Goal: Task Accomplishment & Management: Manage account settings

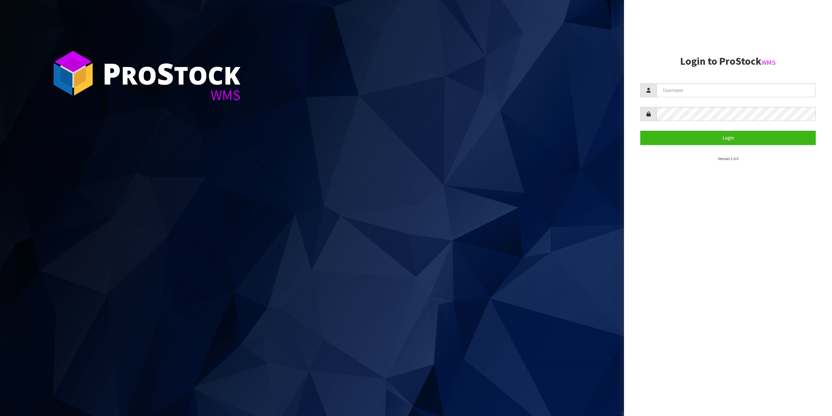
click at [722, 78] on section "Login to ProStock WMS Login Version 1.0.0" at bounding box center [729, 109] width 176 height 106
click at [722, 90] on input "text" at bounding box center [736, 90] width 159 height 14
type input "zubairmoolla"
click at [641, 131] on button "Login" at bounding box center [729, 138] width 176 height 14
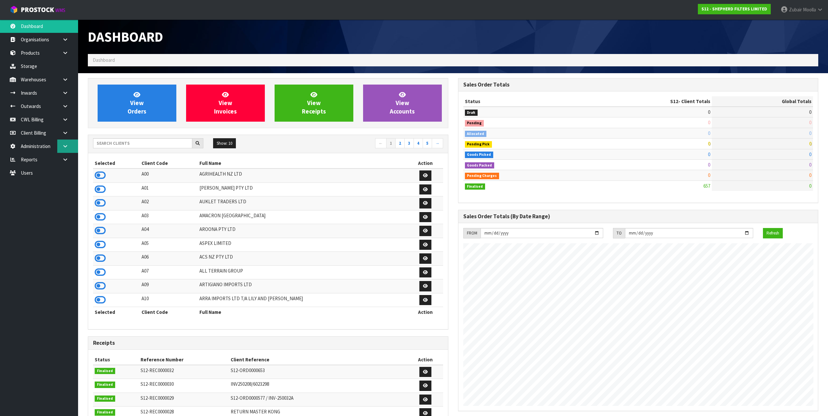
scroll to position [440, 370]
click at [135, 142] on input "text" at bounding box center [142, 143] width 99 height 10
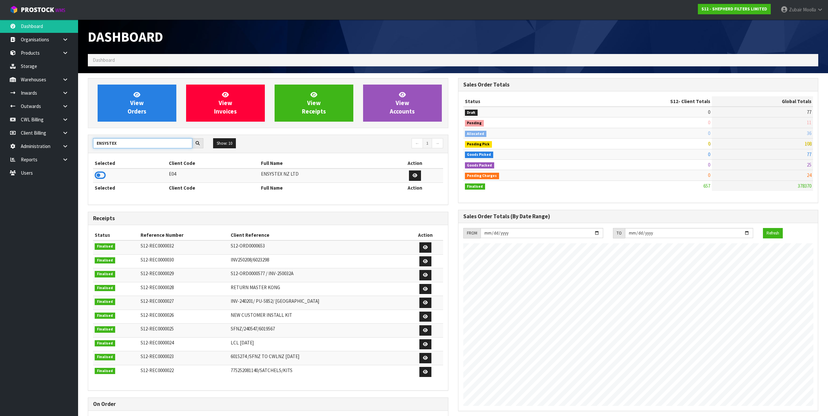
click at [119, 141] on input "ENSYSTEX" at bounding box center [142, 143] width 99 height 10
type input "NEO"
click at [101, 175] on icon at bounding box center [100, 175] width 11 height 10
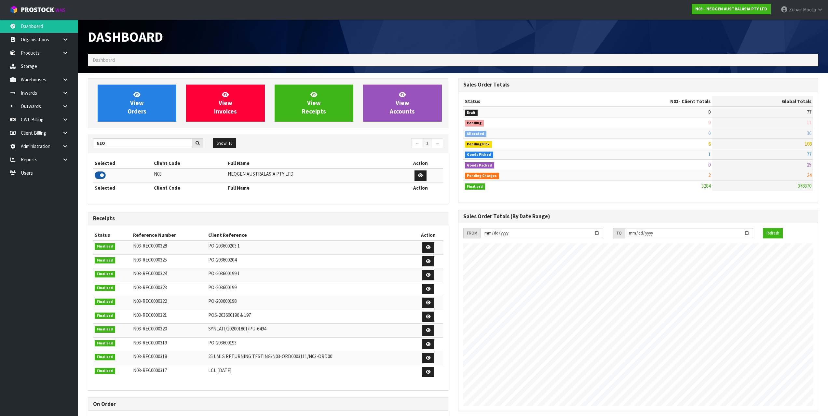
scroll to position [493, 370]
click at [142, 178] on td at bounding box center [122, 175] width 59 height 14
drag, startPoint x: 64, startPoint y: 107, endPoint x: 60, endPoint y: 114, distance: 8.1
click at [64, 107] on icon at bounding box center [65, 106] width 6 height 5
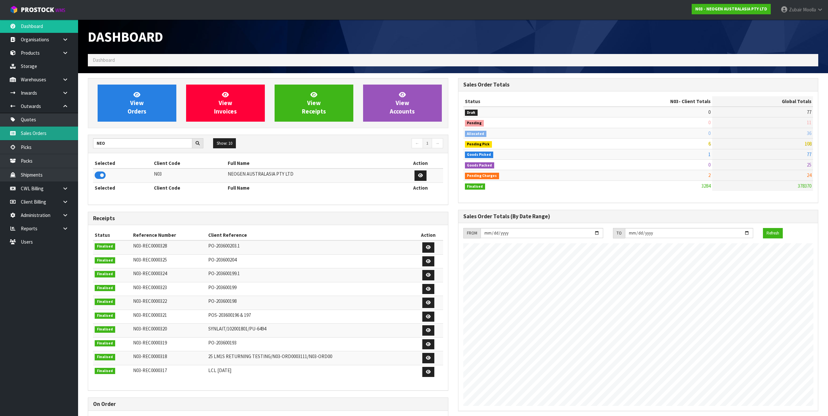
click at [56, 132] on link "Sales Orders" at bounding box center [39, 132] width 78 height 13
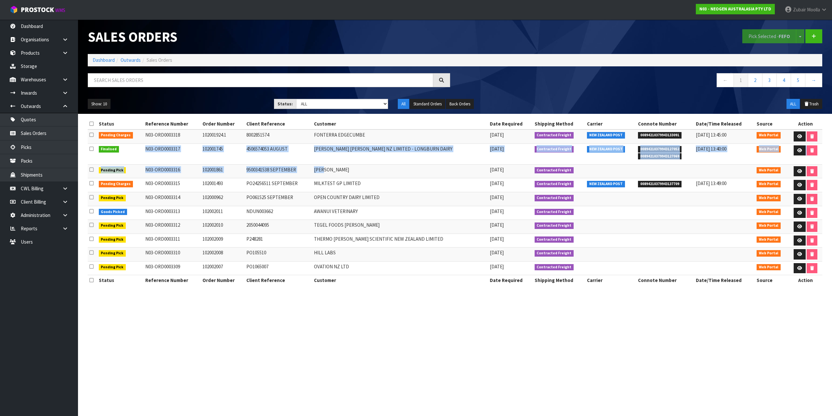
drag, startPoint x: 144, startPoint y: 153, endPoint x: 336, endPoint y: 165, distance: 192.9
click at [337, 165] on tbody "Pending Charges N03-ORD0003318 102001924.1 8002851574 FONTERRA EDGECUMBE 26/08/…" at bounding box center [455, 202] width 735 height 146
click at [336, 165] on td "FONTERRA TAKANINI" at bounding box center [400, 171] width 176 height 14
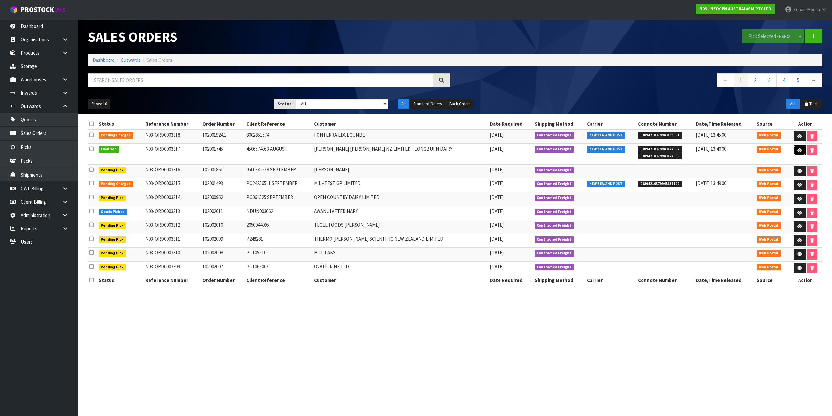
click at [795, 151] on link at bounding box center [800, 150] width 12 height 10
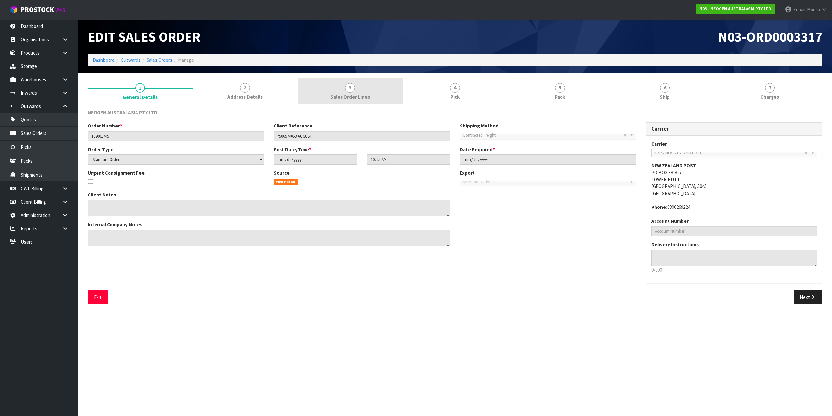
click at [381, 97] on link "3 Sales Order Lines" at bounding box center [350, 91] width 105 height 26
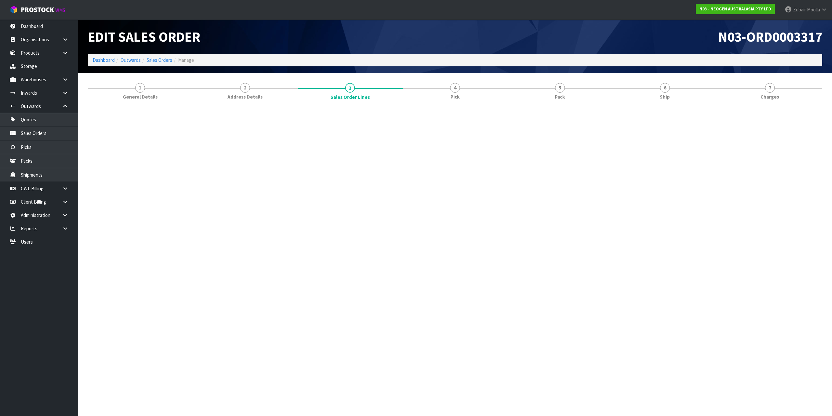
click at [398, 32] on h1 "Edit Sales Order" at bounding box center [269, 36] width 363 height 15
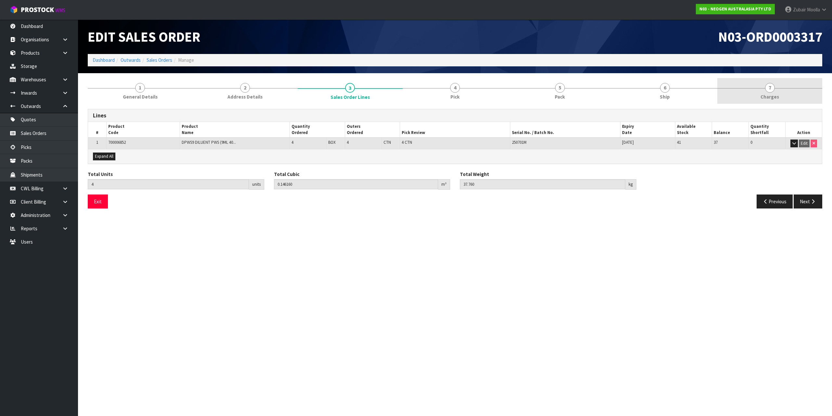
drag, startPoint x: 755, startPoint y: 88, endPoint x: 761, endPoint y: 88, distance: 5.5
click at [761, 88] on div at bounding box center [770, 88] width 105 height 0
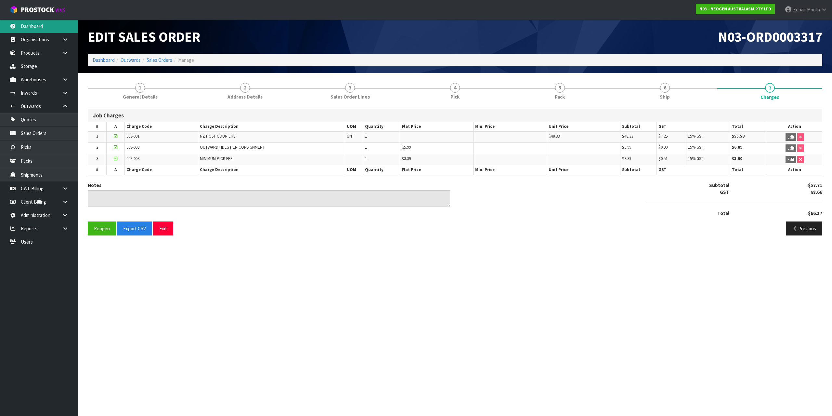
click at [46, 21] on link "Dashboard" at bounding box center [39, 26] width 78 height 13
drag, startPoint x: 46, startPoint y: 21, endPoint x: 383, endPoint y: 56, distance: 338.4
click at [122, 45] on body "Toggle navigation ProStock WMS N03 - NEOGEN AUSTRALASIA PTY LTD Zubair Moolla L…" at bounding box center [416, 208] width 832 height 416
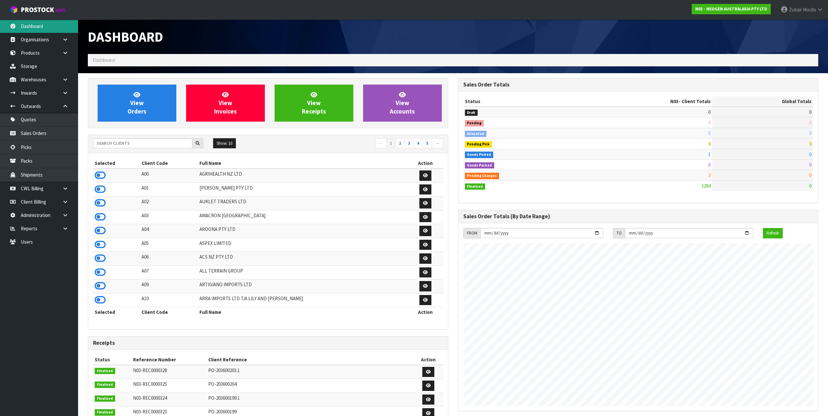
scroll to position [493, 370]
click at [47, 127] on link "Sales Orders" at bounding box center [39, 132] width 78 height 13
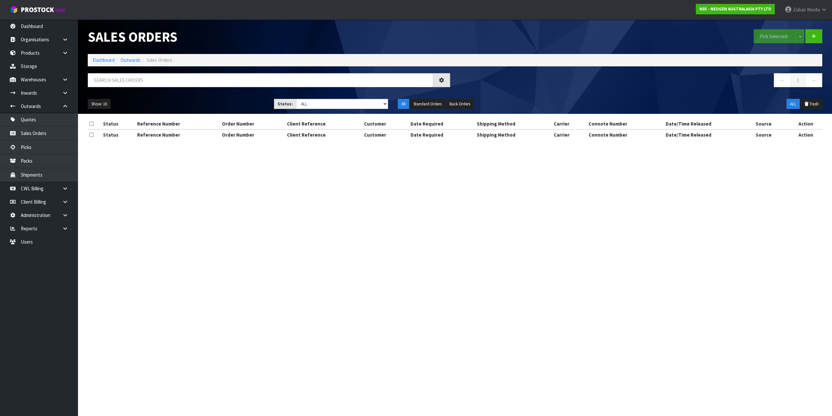
click at [380, 28] on div "Sales Orders" at bounding box center [269, 37] width 372 height 34
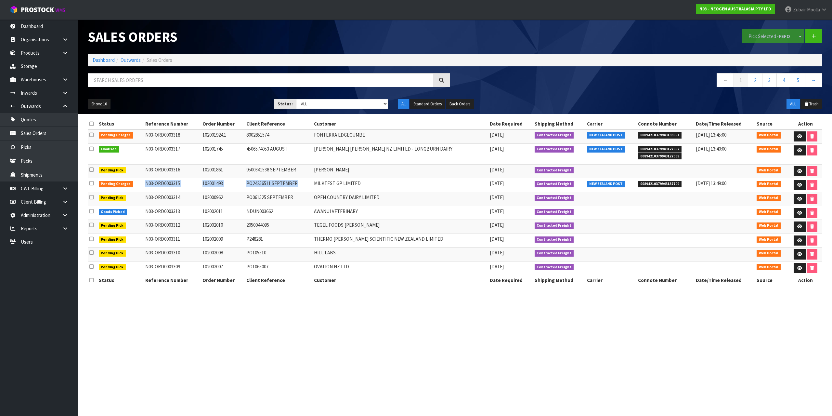
drag, startPoint x: 142, startPoint y: 188, endPoint x: 375, endPoint y: 189, distance: 232.2
click at [374, 189] on tr "Pending Charges N03-ORD0003315 102001493 PO24256511 SEPTEMBER MILKTEST GP LIMIT…" at bounding box center [455, 185] width 735 height 14
click at [767, 79] on link "3" at bounding box center [769, 80] width 15 height 14
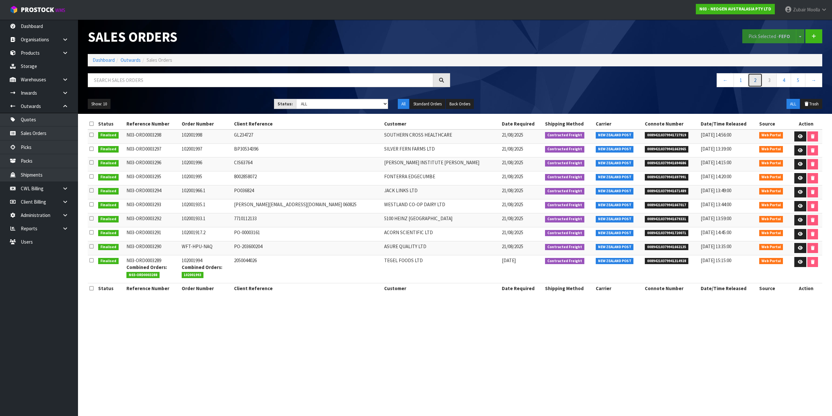
click at [758, 80] on link "2" at bounding box center [755, 80] width 15 height 14
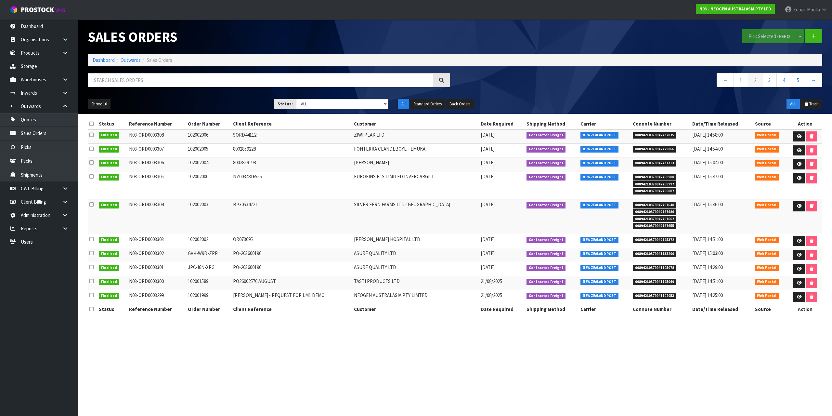
drag, startPoint x: 353, startPoint y: 217, endPoint x: 454, endPoint y: 217, distance: 100.1
click at [454, 217] on tr "Finalised N03-ORD0003304 102002003 BP30534721 SILVER FERN FARMS LTD-TAKAPAU 25/…" at bounding box center [455, 216] width 735 height 35
click at [454, 217] on td "SILVER FERN FARMS LTD-TAKAPAU" at bounding box center [415, 216] width 127 height 35
click at [796, 237] on link at bounding box center [800, 241] width 12 height 10
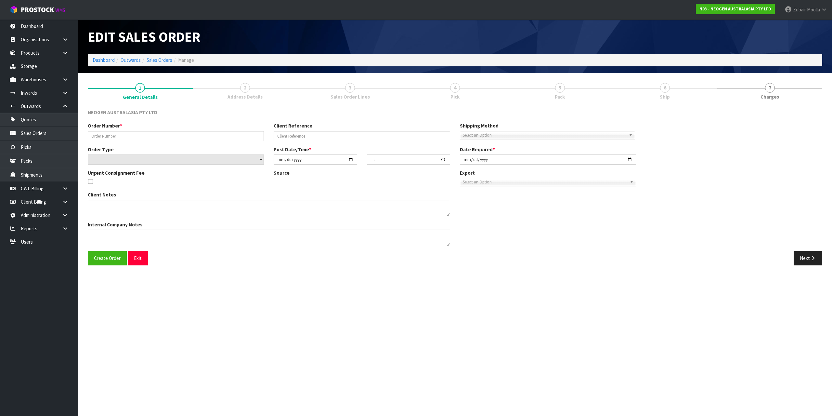
type input "102002002"
type input "OR073695"
select select "number:0"
type input "2025-08-25"
type input "10:44:00.000"
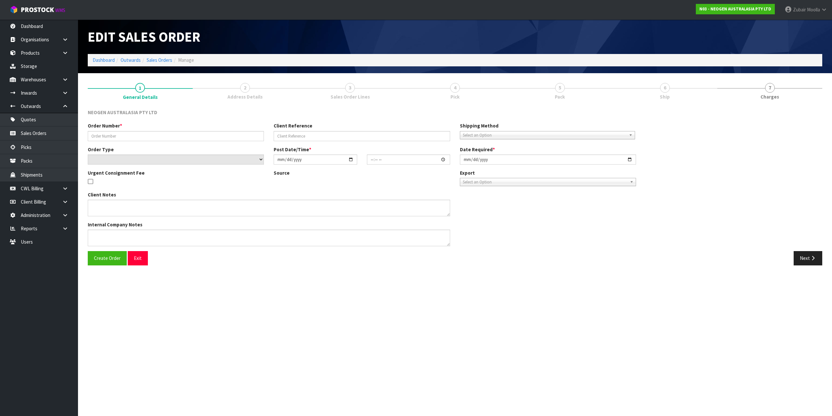
type input "2025-08-25"
type textarea "ATTN: ALLISON BROOKER"
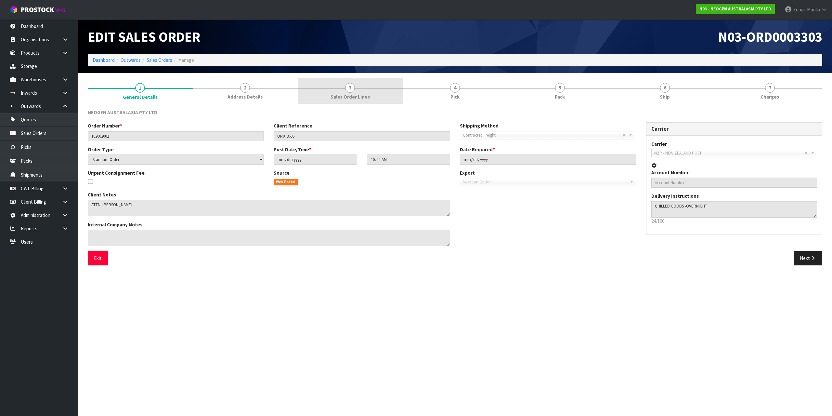
click at [347, 93] on span "Sales Order Lines" at bounding box center [350, 96] width 39 height 7
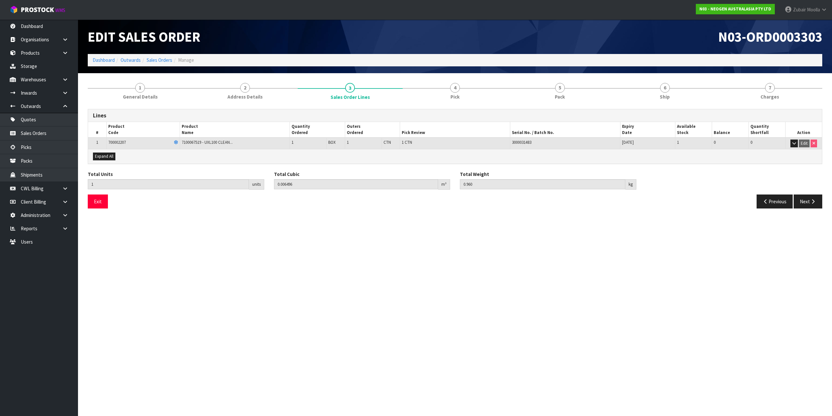
click at [414, 46] on div "Edit Sales Order" at bounding box center [269, 37] width 372 height 34
click at [780, 76] on section "1 General Details 2 Address Details 3 Sales Order Lines 4 Pick 5 Pack 6 Ship 7 …" at bounding box center [455, 145] width 754 height 145
click at [773, 93] on link "7 Charges" at bounding box center [770, 91] width 105 height 26
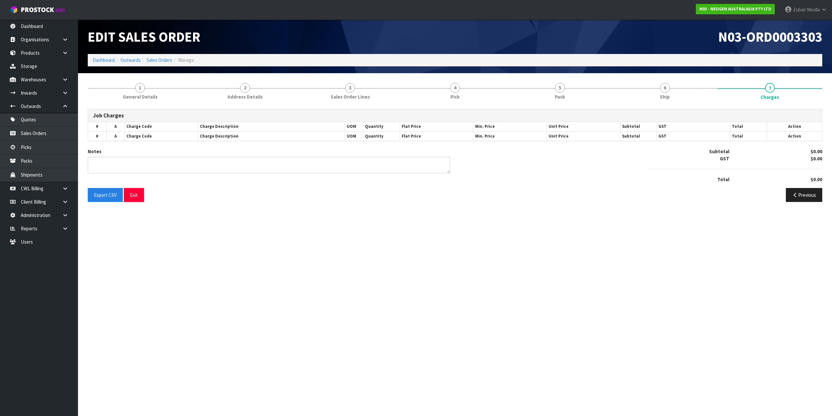
click at [702, 34] on h1 "N03-ORD0003303" at bounding box center [641, 36] width 363 height 15
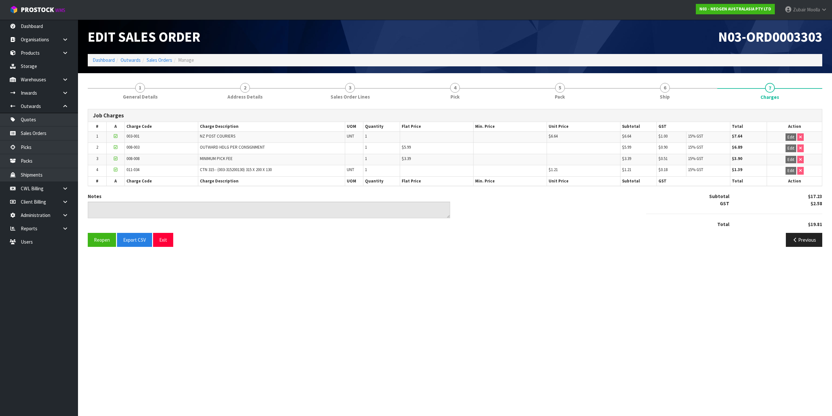
click at [702, 34] on h1 "N03-ORD0003303" at bounding box center [641, 36] width 363 height 15
click at [36, 27] on link "Dashboard" at bounding box center [39, 26] width 78 height 13
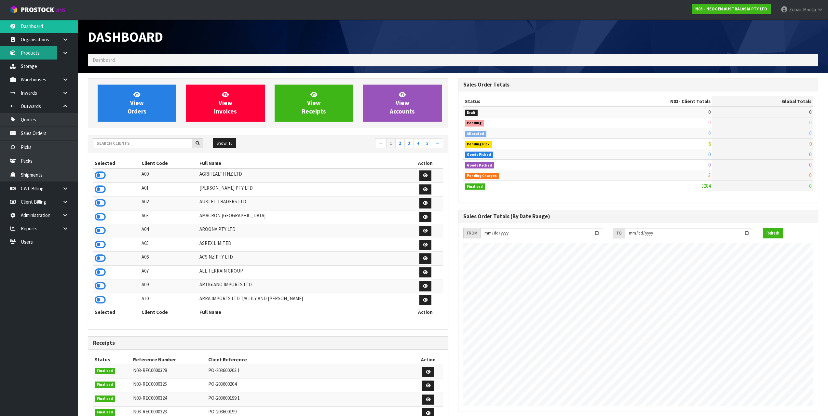
click at [36, 54] on link "Products" at bounding box center [39, 52] width 78 height 13
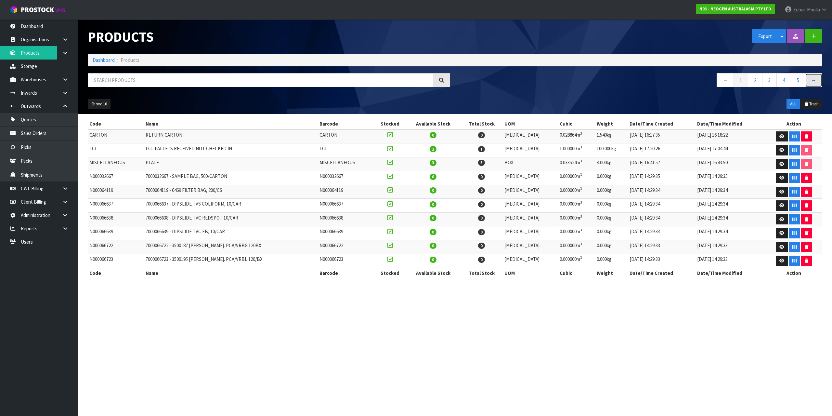
click at [814, 79] on link "→" at bounding box center [813, 80] width 17 height 14
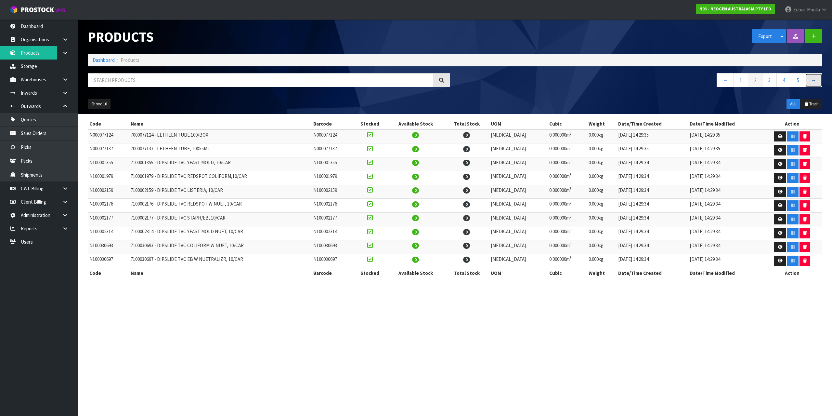
click at [814, 79] on link "→" at bounding box center [813, 80] width 17 height 14
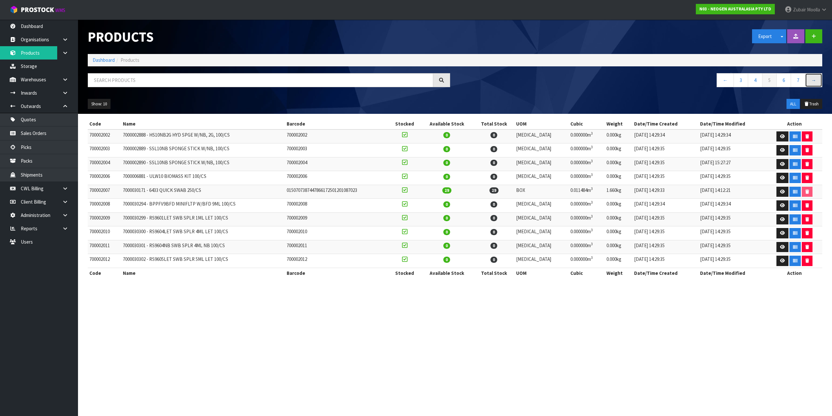
click at [814, 79] on link "→" at bounding box center [813, 80] width 17 height 14
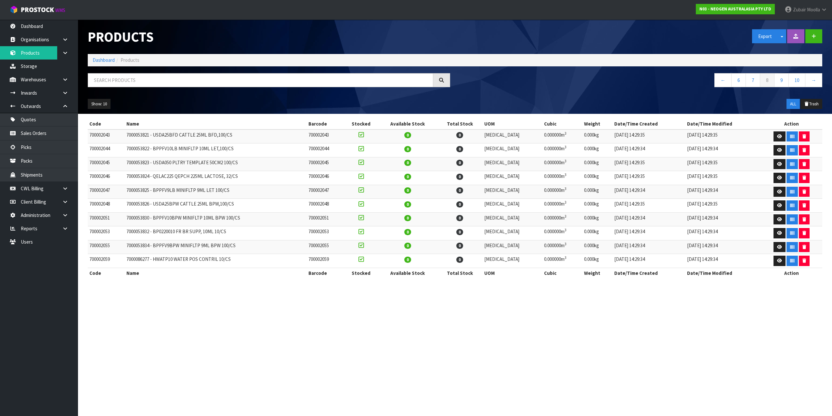
click at [241, 215] on td "7000053830 - BPPFV10BPW MINIFLTP 10ML BPW 100/CS" at bounding box center [216, 219] width 182 height 14
click at [184, 149] on td "7000053822 - BPPFV10LB MINIFLTP 10ML LET,100/CS" at bounding box center [216, 150] width 182 height 14
drag, startPoint x: 62, startPoint y: 229, endPoint x: 53, endPoint y: 236, distance: 11.1
click at [62, 229] on icon at bounding box center [65, 228] width 6 height 5
click at [40, 244] on link "Client" at bounding box center [39, 241] width 78 height 13
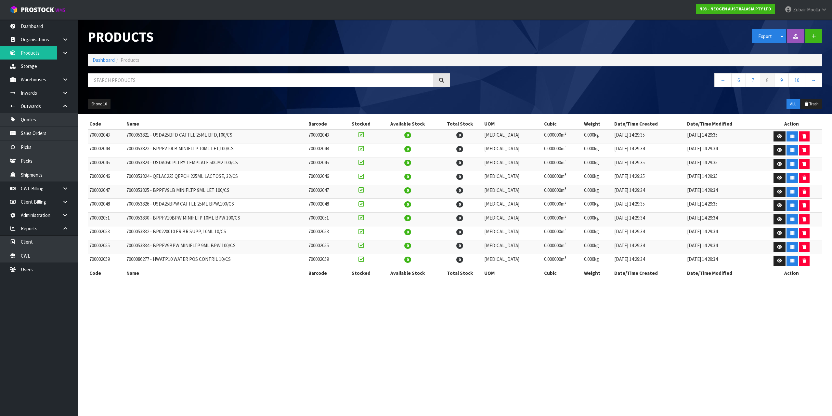
click at [155, 246] on td "7000053834 - BPPFV9BPW MINIFLTP 9ML BPW 100/CS" at bounding box center [216, 247] width 182 height 14
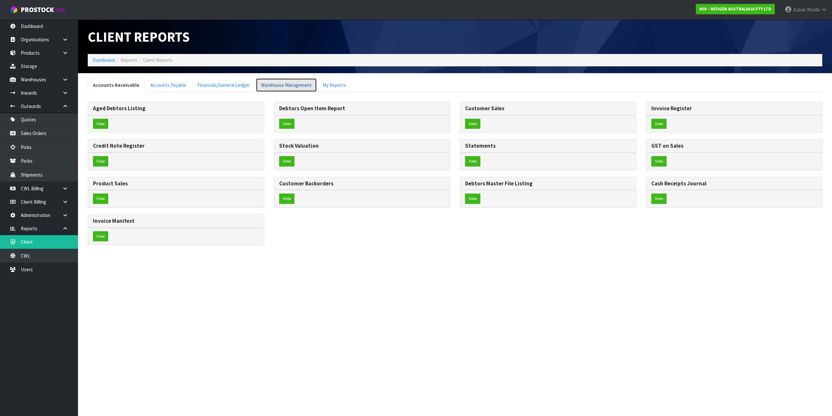
click at [310, 86] on link "Warehouse Management" at bounding box center [286, 85] width 61 height 14
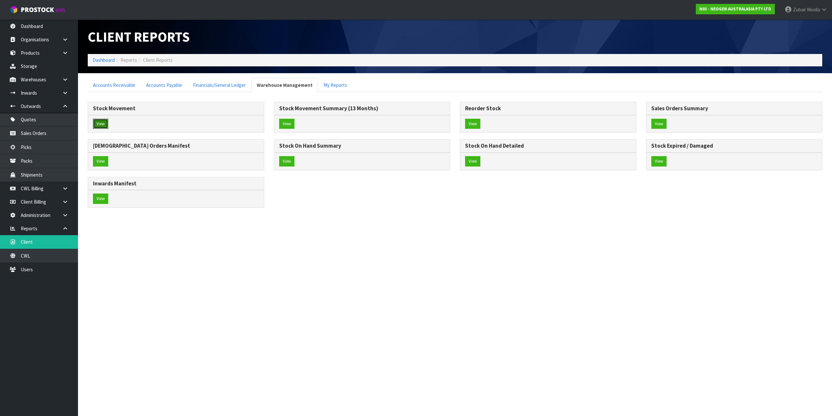
drag, startPoint x: 103, startPoint y: 124, endPoint x: 274, endPoint y: 132, distance: 171.2
click at [104, 124] on button "View" at bounding box center [100, 124] width 15 height 10
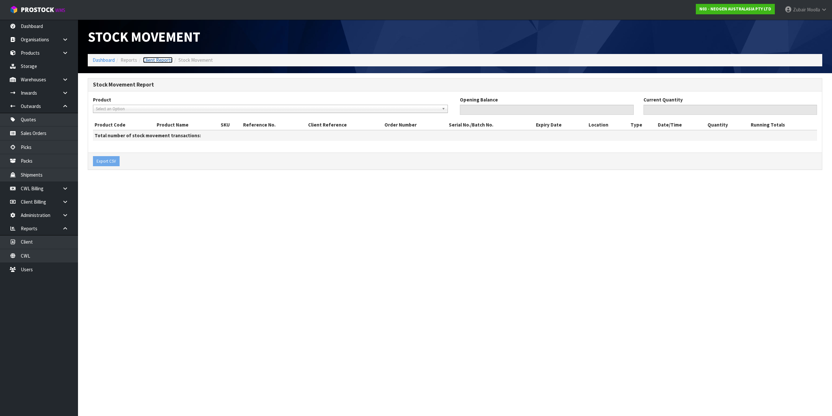
click at [149, 59] on link "Client Reports" at bounding box center [158, 60] width 30 height 6
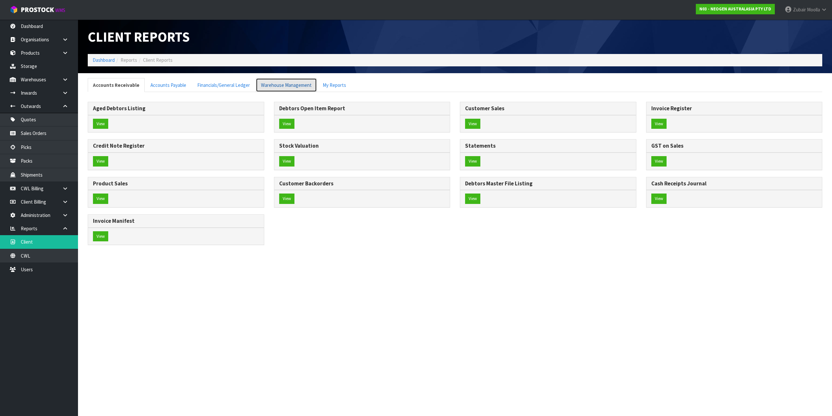
click at [301, 85] on link "Warehouse Management" at bounding box center [286, 85] width 61 height 14
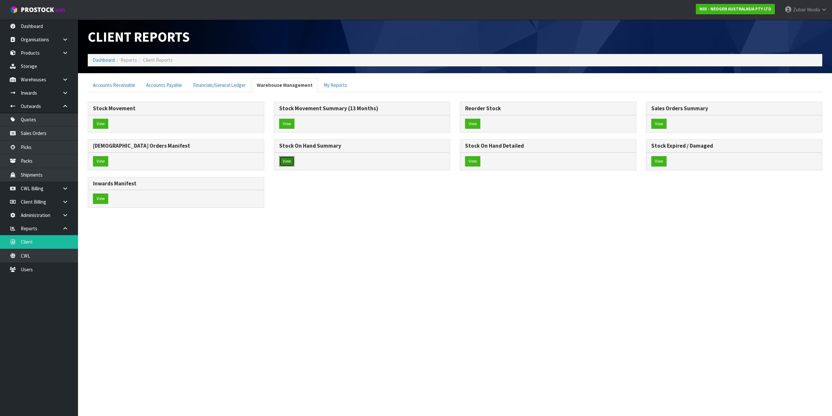
click at [285, 160] on button "View" at bounding box center [286, 161] width 15 height 10
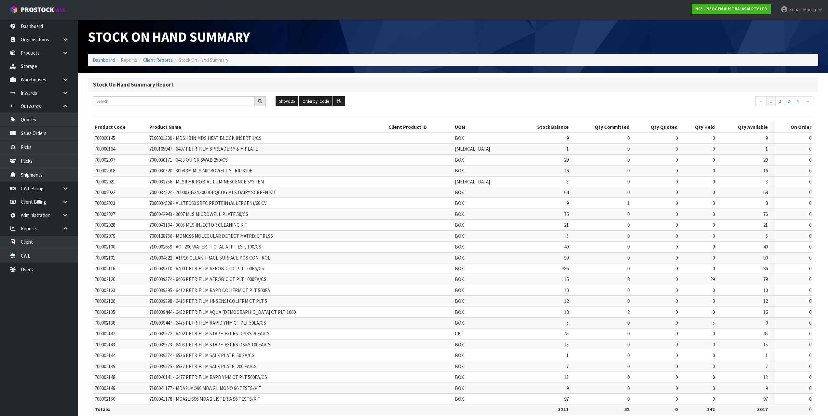
scroll to position [39, 0]
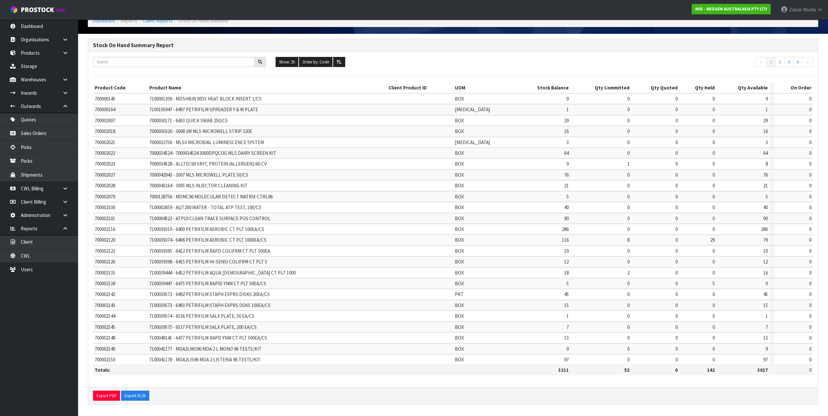
drag, startPoint x: 494, startPoint y: 170, endPoint x: 505, endPoint y: 414, distance: 244.8
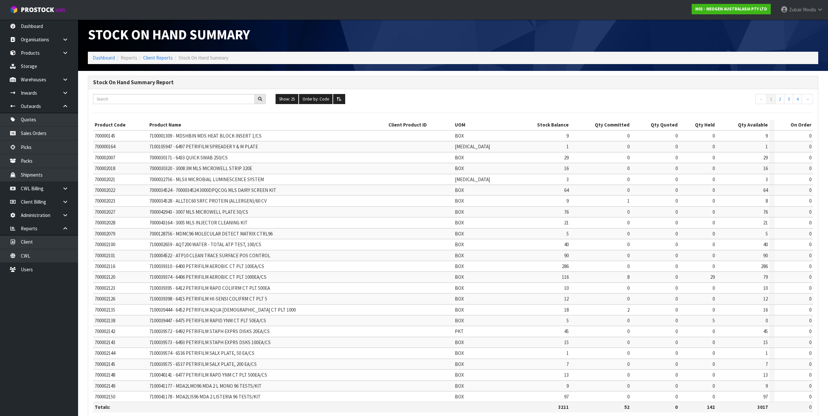
scroll to position [0, 0]
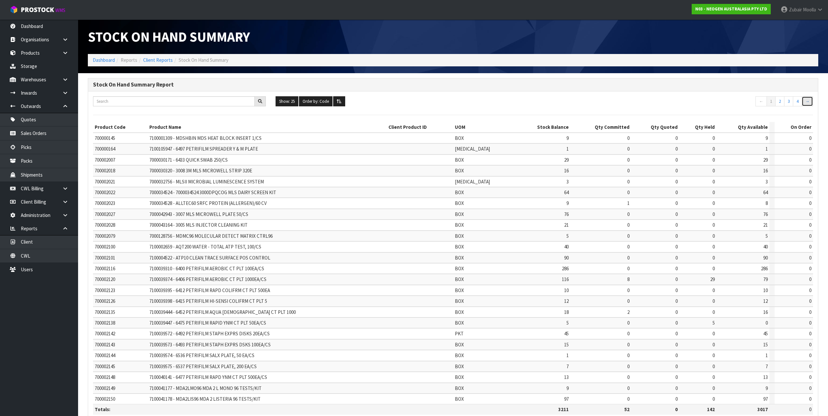
click at [802, 100] on link "→" at bounding box center [806, 101] width 11 height 10
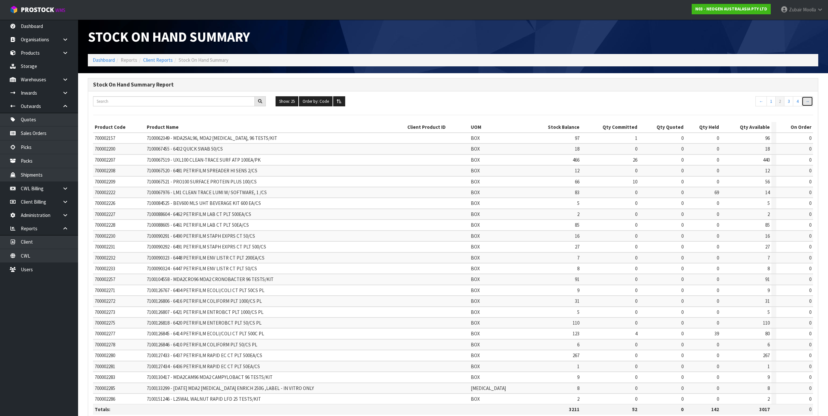
click at [802, 100] on link "→" at bounding box center [806, 101] width 11 height 10
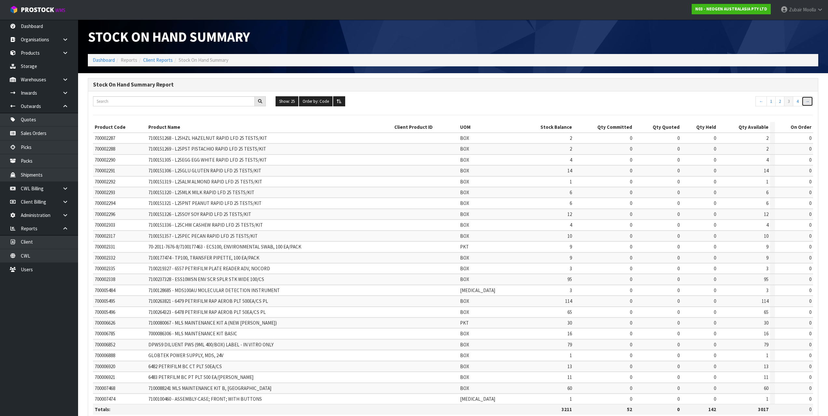
click at [802, 100] on link "→" at bounding box center [806, 101] width 11 height 10
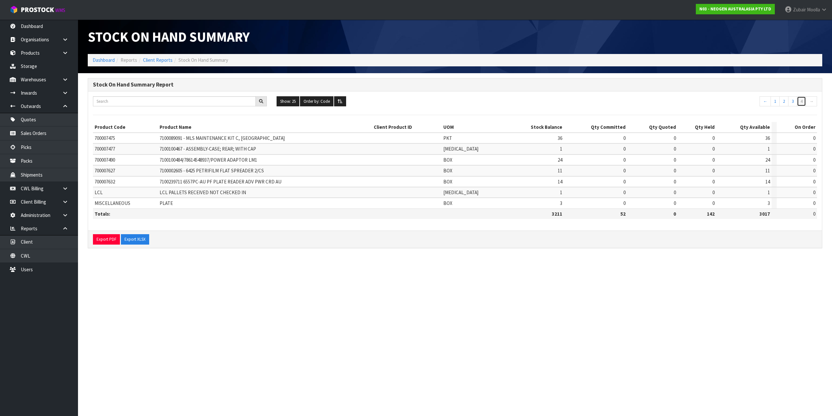
click at [802, 100] on link "4" at bounding box center [801, 101] width 9 height 10
click at [333, 293] on section "Stock On Hand Summary Dashboard Reports Client Reports Stock On Hand Summary St…" at bounding box center [416, 208] width 832 height 416
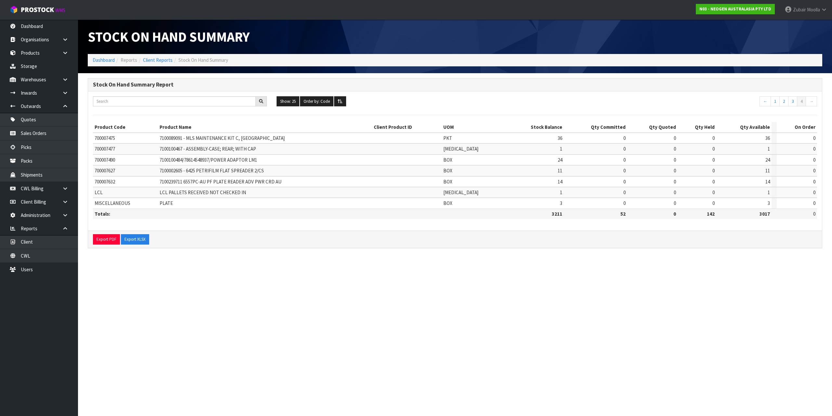
click at [108, 140] on span "700007475" at bounding box center [105, 138] width 20 height 6
click at [33, 49] on link "Products" at bounding box center [39, 52] width 78 height 13
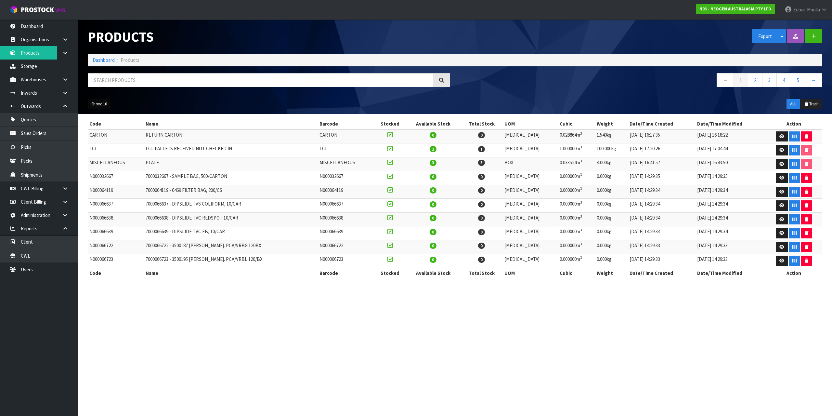
click at [96, 104] on button "Show: 10" at bounding box center [99, 104] width 23 height 10
click at [103, 142] on link "50" at bounding box center [113, 142] width 51 height 9
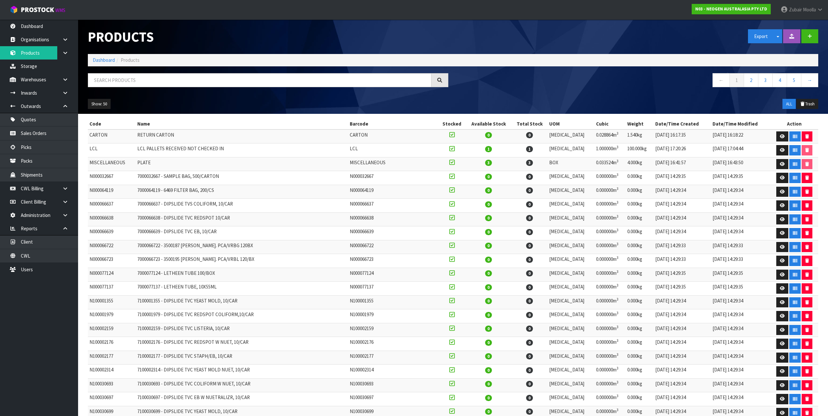
scroll to position [427, 0]
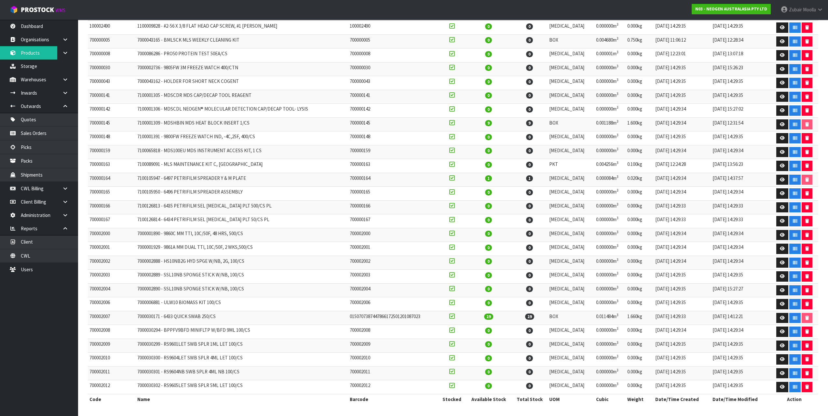
drag, startPoint x: 315, startPoint y: 118, endPoint x: 331, endPoint y: 306, distance: 188.6
drag, startPoint x: 301, startPoint y: 98, endPoint x: 282, endPoint y: 255, distance: 157.9
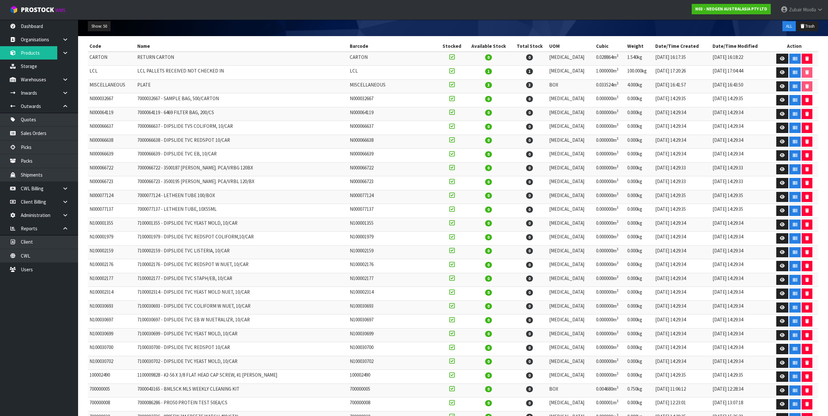
scroll to position [0, 0]
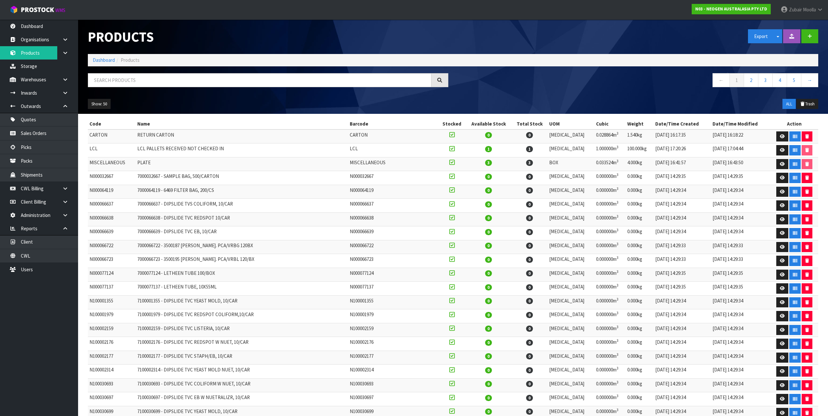
drag, startPoint x: 271, startPoint y: 321, endPoint x: 294, endPoint y: 199, distance: 124.2
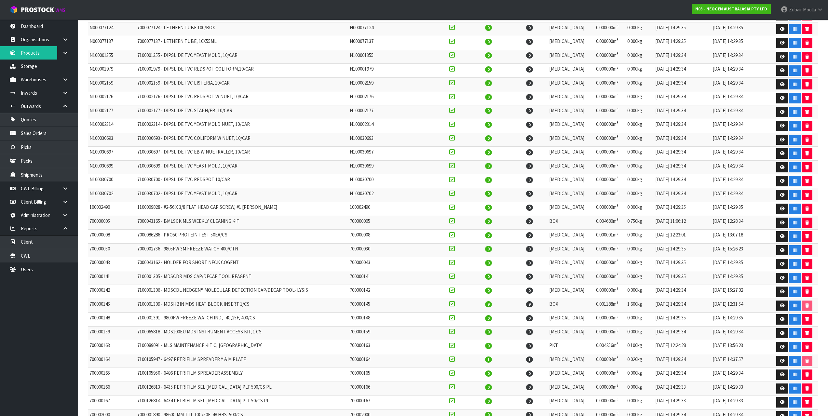
drag, startPoint x: 286, startPoint y: 309, endPoint x: 284, endPoint y: 332, distance: 22.6
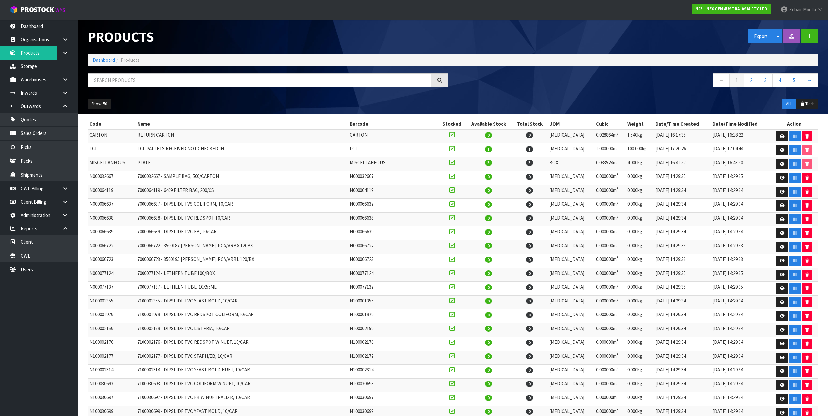
drag, startPoint x: 568, startPoint y: 369, endPoint x: 785, endPoint y: 89, distance: 354.1
click at [804, 82] on link "→" at bounding box center [809, 80] width 17 height 14
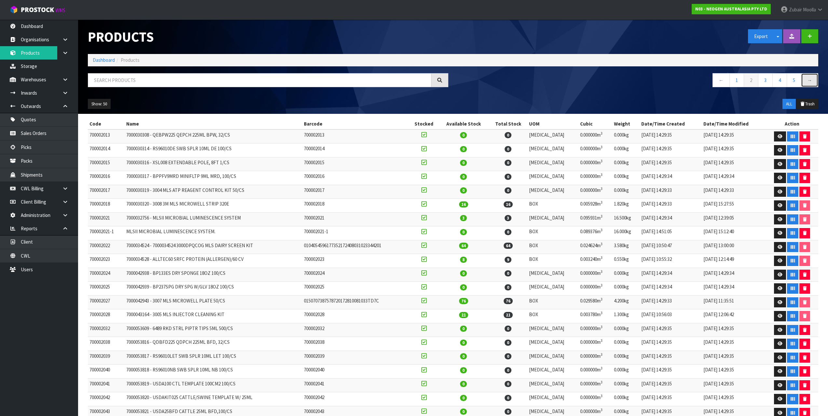
click at [809, 79] on link "→" at bounding box center [809, 80] width 17 height 14
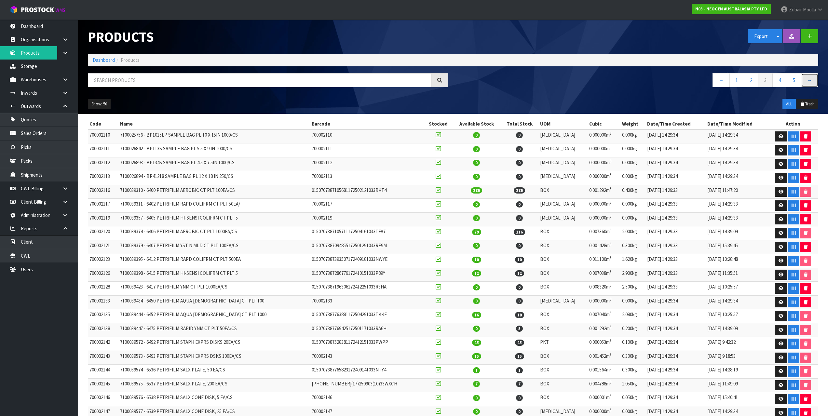
click at [809, 79] on link "→" at bounding box center [809, 80] width 17 height 14
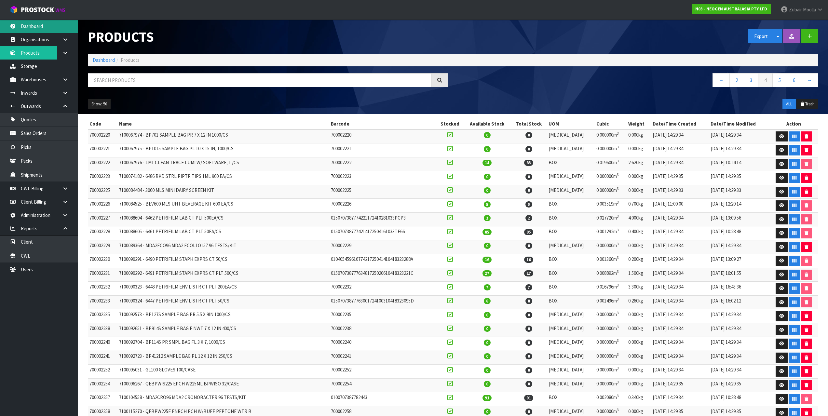
click at [71, 27] on link "Dashboard" at bounding box center [39, 26] width 78 height 13
drag, startPoint x: 71, startPoint y: 27, endPoint x: 277, endPoint y: 68, distance: 209.9
click at [83, 32] on body "Toggle navigation ProStock WMS N03 - NEOGEN AUSTRALASIA PTY LTD Zubair Moolla L…" at bounding box center [414, 208] width 828 height 416
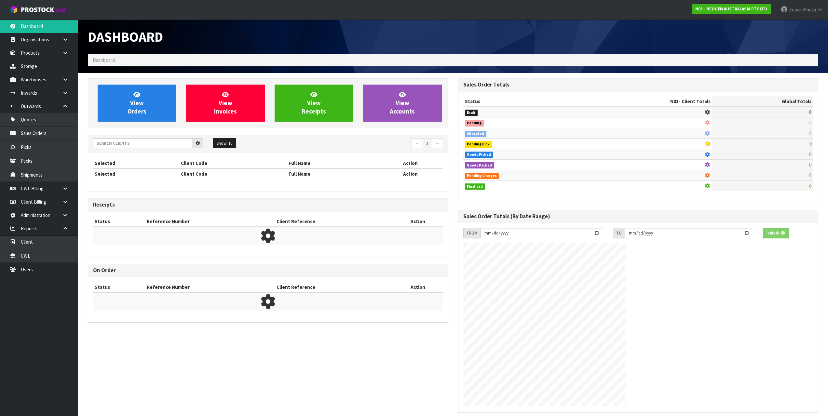
click at [340, 76] on section "View Orders View Invoices View Receipts View Accounts Show: 10 5 10 25" at bounding box center [452, 281] width 749 height 417
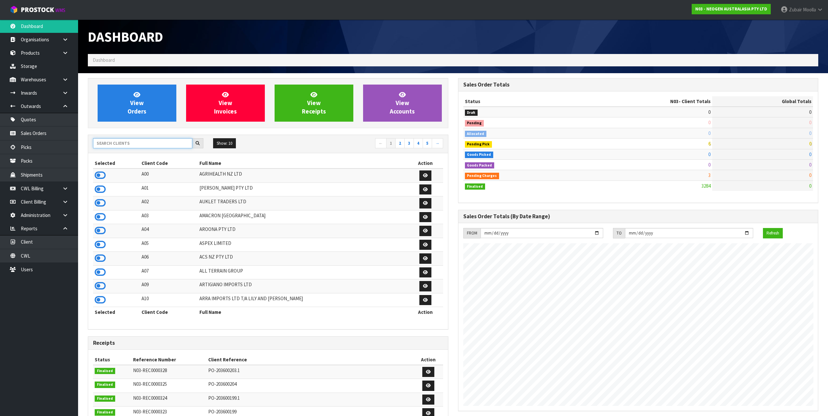
click at [150, 144] on input "text" at bounding box center [142, 143] width 99 height 10
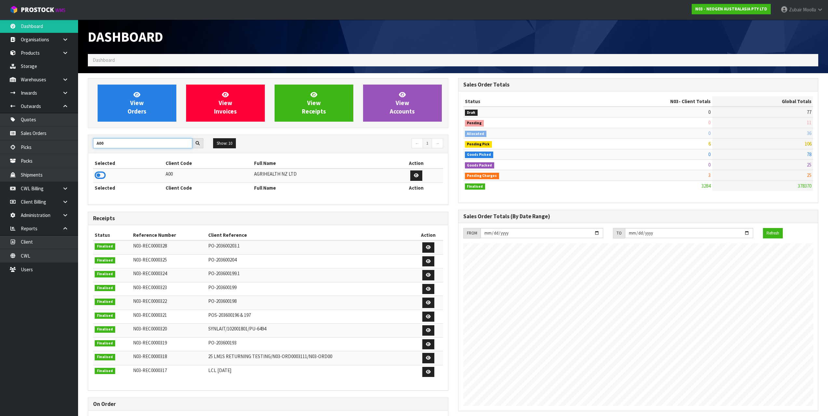
type input "A00"
click at [107, 175] on td at bounding box center [128, 175] width 71 height 14
click at [102, 176] on icon at bounding box center [100, 175] width 11 height 10
click at [214, 179] on td "A00" at bounding box center [208, 175] width 88 height 14
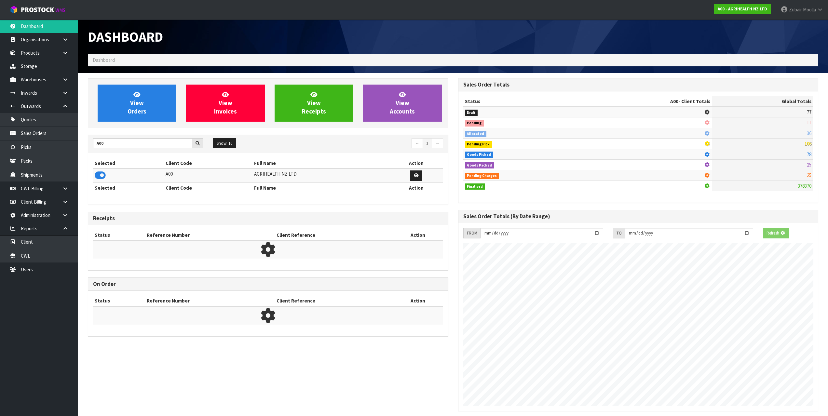
scroll to position [405, 370]
click at [214, 179] on td "A00" at bounding box center [208, 175] width 88 height 14
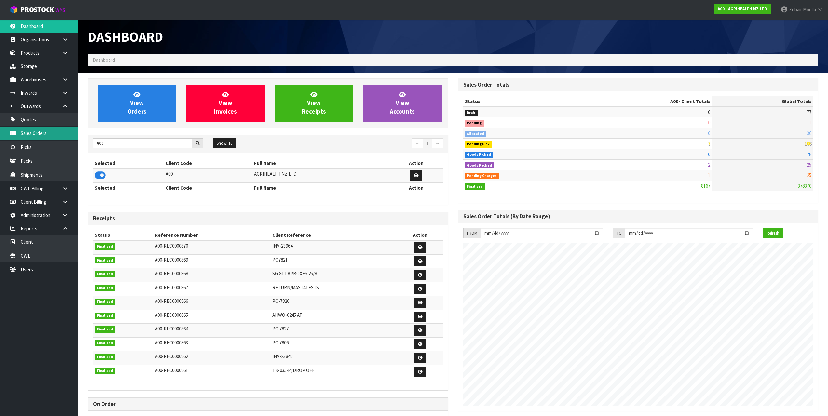
click at [53, 133] on link "Sales Orders" at bounding box center [39, 132] width 78 height 13
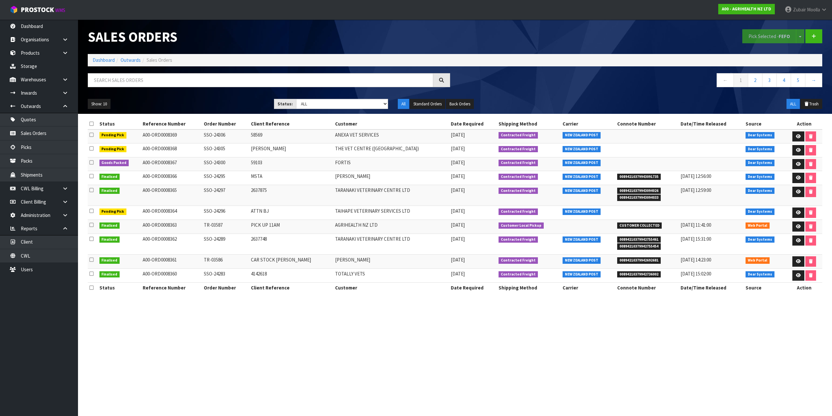
click at [504, 369] on section "Sales Orders Pick Selected - FEFO Split button! FIFO - First In First Out FEFO …" at bounding box center [416, 208] width 832 height 416
click at [800, 195] on link at bounding box center [799, 192] width 12 height 10
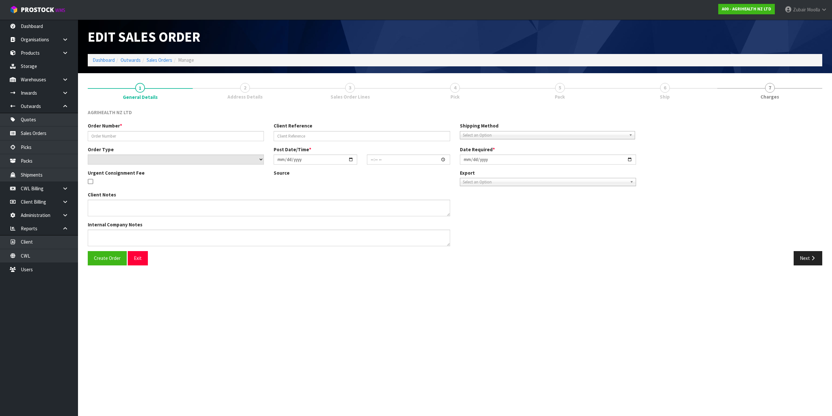
type input "SSO-24297"
type input "2637875"
select select "number:0"
type input "2025-08-26"
type input "10:14:49.000"
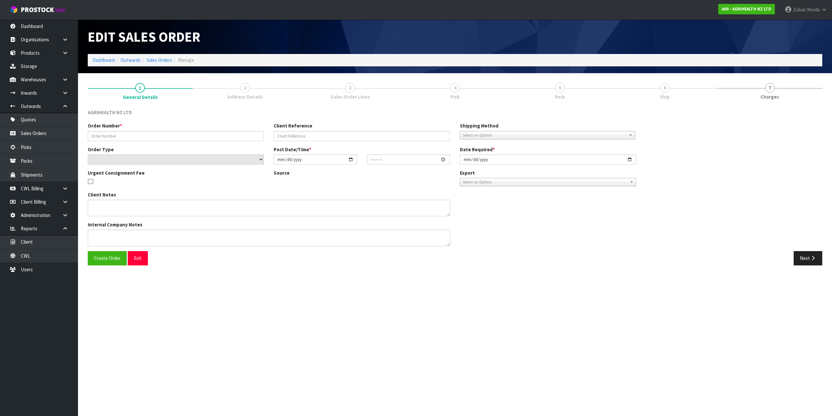
type input "2025-08-26"
type textarea "SHIP BY: Overnight Courier"
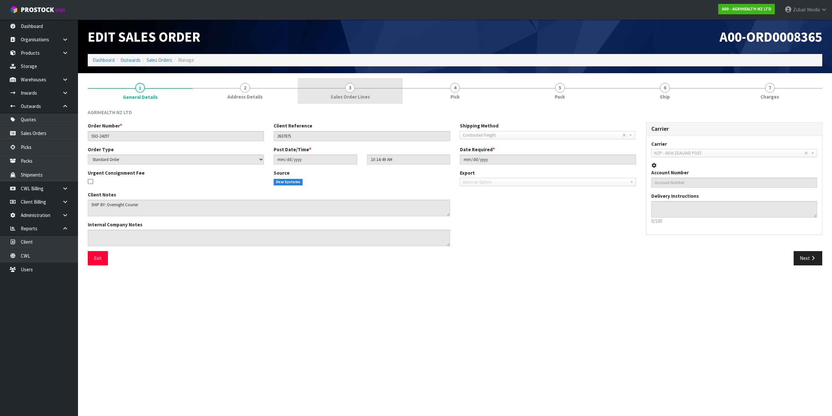
click at [354, 100] on span "Sales Order Lines" at bounding box center [350, 96] width 39 height 7
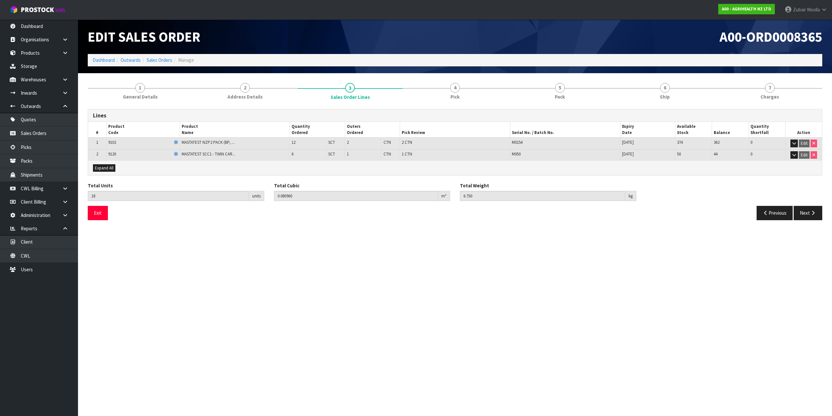
click at [432, 55] on ol "Dashboard Outwards Sales Orders Manage" at bounding box center [455, 60] width 735 height 12
click at [48, 27] on link "Dashboard" at bounding box center [39, 26] width 78 height 13
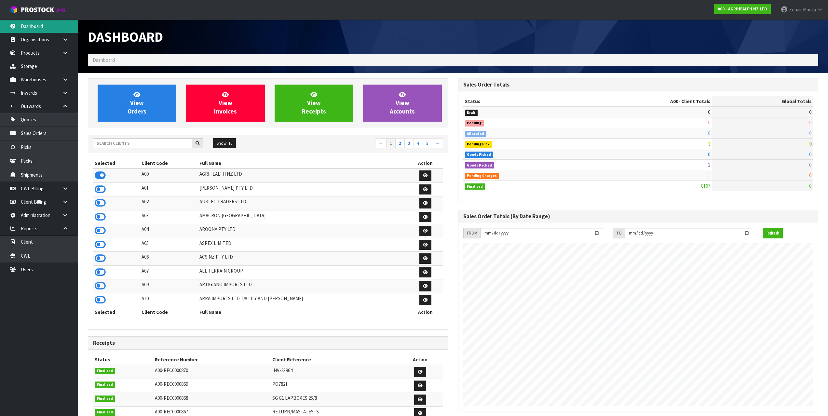
scroll to position [493, 370]
click at [159, 139] on input "text" at bounding box center [142, 143] width 99 height 10
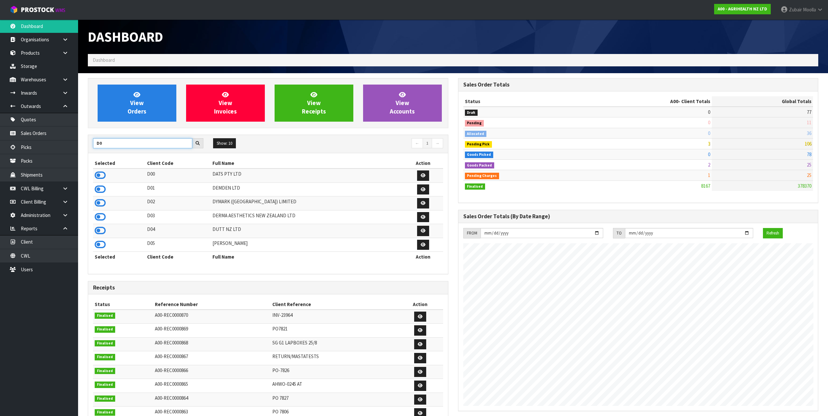
type input "D0"
drag, startPoint x: 198, startPoint y: 231, endPoint x: 269, endPoint y: 232, distance: 70.3
click at [246, 230] on tr "D04 DUTT NZ LTD" at bounding box center [268, 231] width 350 height 14
click at [424, 227] on link at bounding box center [423, 231] width 12 height 10
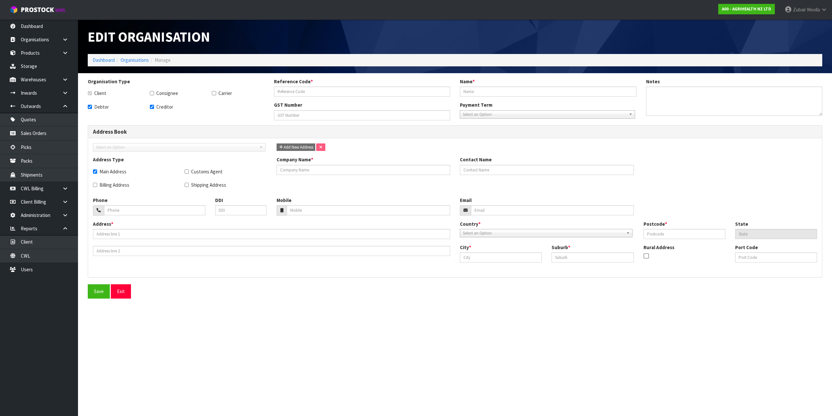
checkbox input "true"
type input "D04"
type input "DUTT NZ LTD"
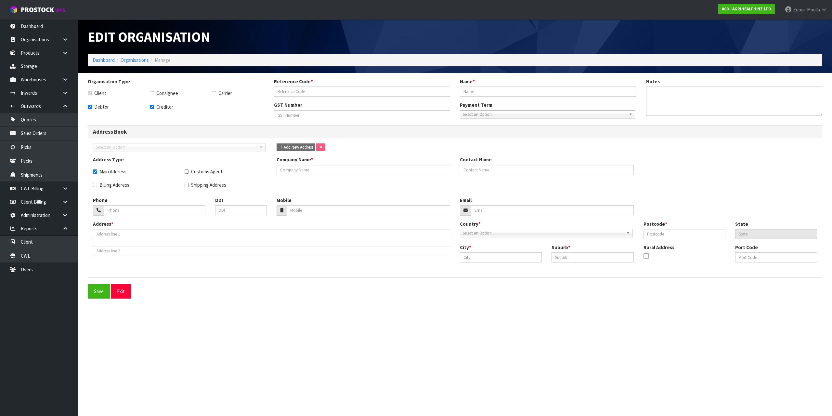
type input "135-065-4412"
checkbox input "true"
type input "DUTT NZ LTD"
type input "JOE STEPHENS"
type input "+61-408-916-815"
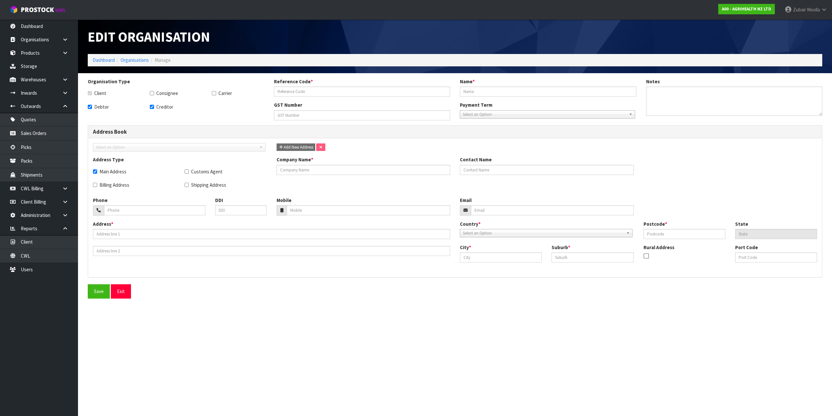
type input "j.stephens@dutt.com.au"
type input "34 GARDEN STREET"
type input "3137"
type input "Melbourne"
type input "KILSYTH, VIC"
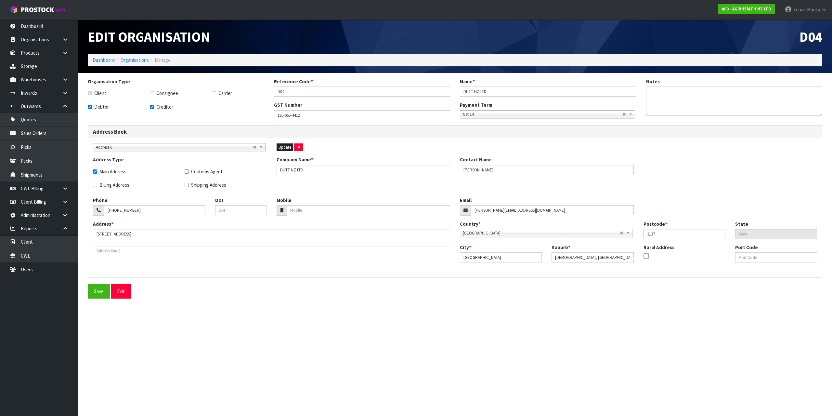
click at [267, 33] on h1 "Edit Organisation" at bounding box center [269, 36] width 363 height 15
click at [45, 30] on link "Dashboard" at bounding box center [39, 26] width 78 height 13
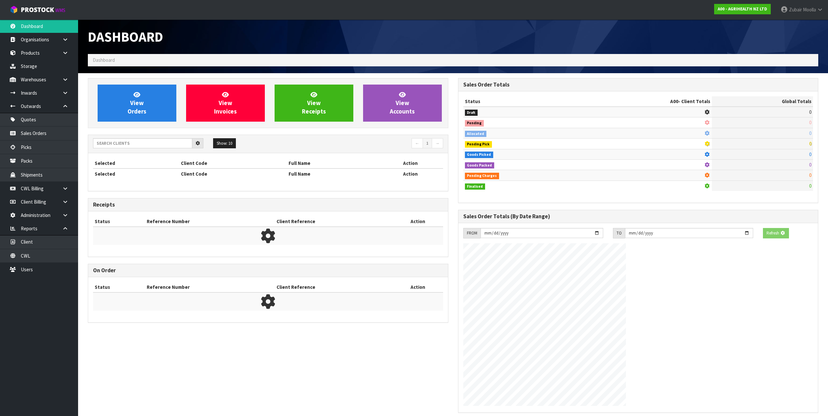
click at [388, 41] on h1 "Dashboard" at bounding box center [268, 36] width 360 height 15
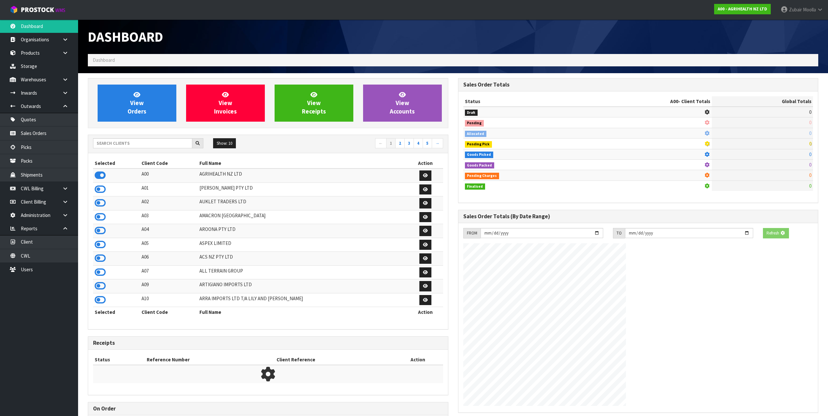
click at [388, 41] on h1 "Dashboard" at bounding box center [268, 36] width 360 height 15
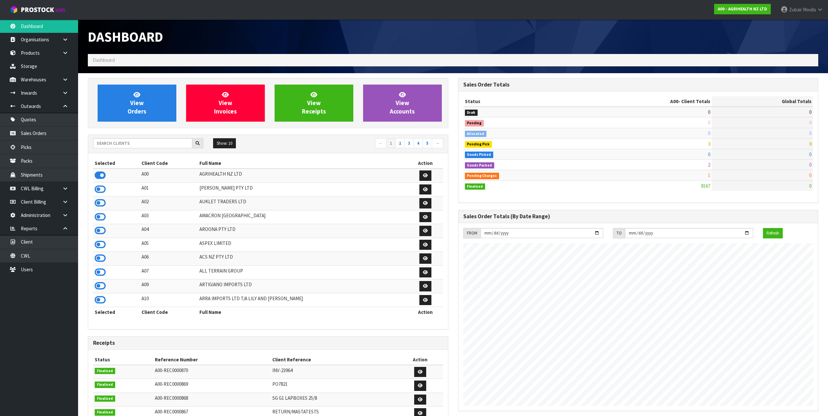
scroll to position [493, 370]
click at [146, 146] on input "d" at bounding box center [142, 143] width 99 height 10
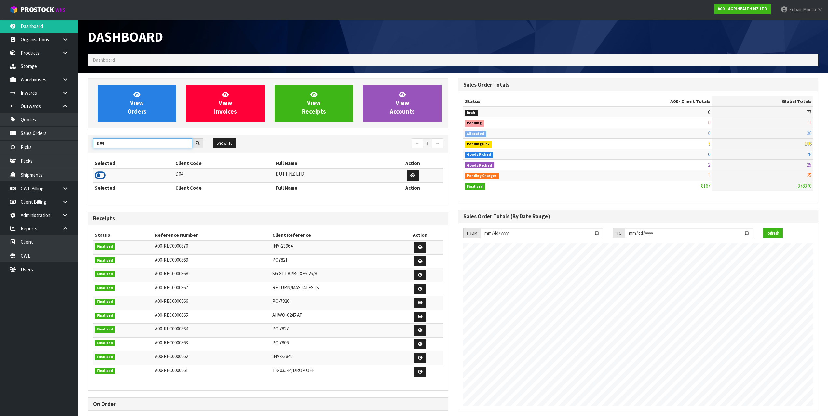
type input "D04"
click at [103, 176] on icon at bounding box center [100, 175] width 11 height 10
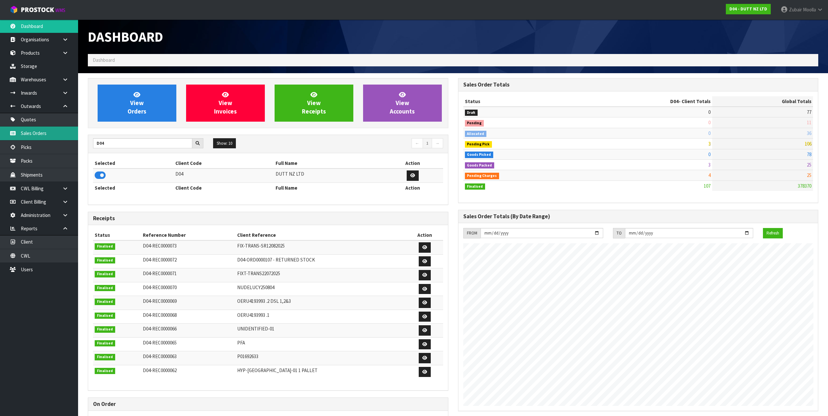
click at [48, 136] on link "Sales Orders" at bounding box center [39, 132] width 78 height 13
click at [53, 134] on link "Sales Orders" at bounding box center [39, 132] width 78 height 13
drag, startPoint x: 53, startPoint y: 134, endPoint x: 414, endPoint y: 36, distance: 373.8
click at [56, 133] on link "Sales Orders" at bounding box center [39, 132] width 78 height 13
click at [449, 32] on div "Dashboard" at bounding box center [268, 37] width 370 height 34
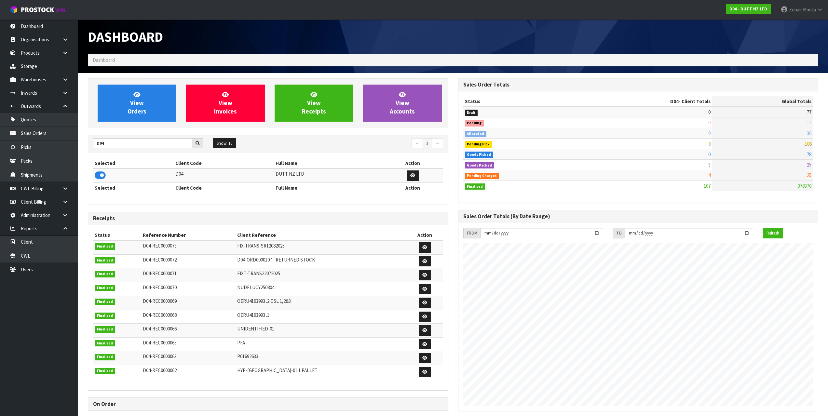
click at [450, 31] on div "Dashboard" at bounding box center [268, 37] width 370 height 34
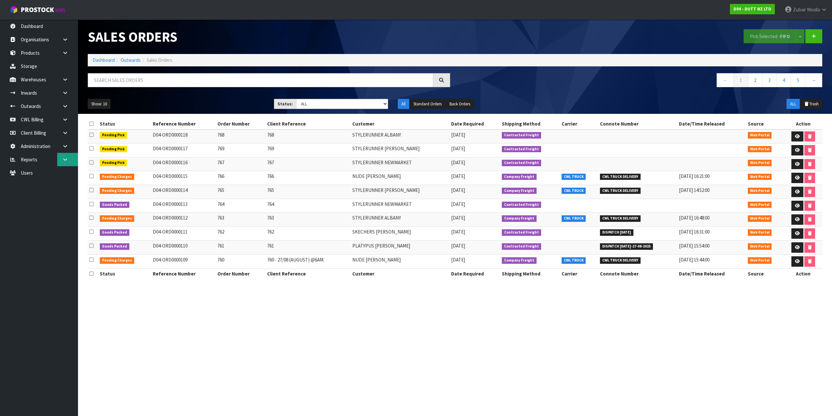
click at [68, 160] on icon at bounding box center [65, 159] width 6 height 5
click at [64, 150] on link at bounding box center [67, 145] width 21 height 13
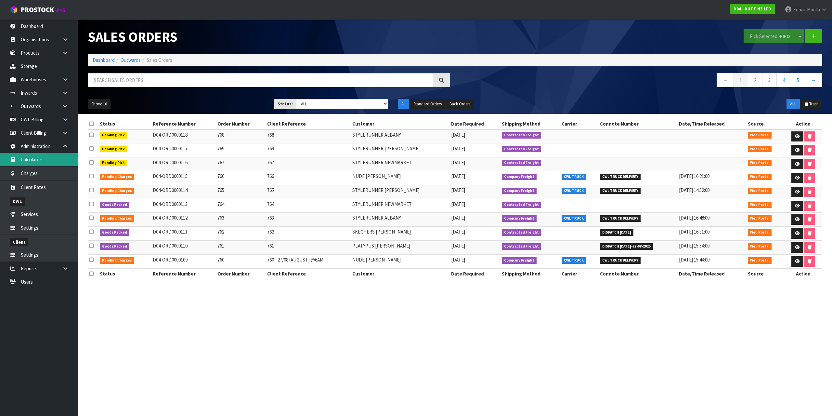
click at [52, 161] on link "Calculators" at bounding box center [39, 159] width 78 height 13
click at [318, 208] on td "764" at bounding box center [308, 206] width 85 height 14
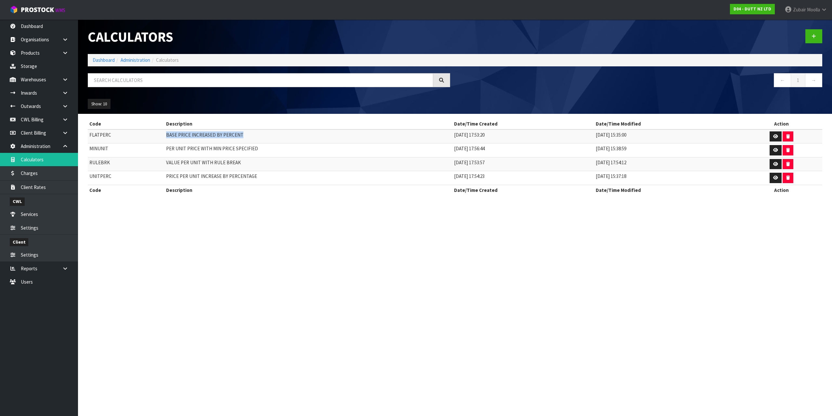
drag, startPoint x: 147, startPoint y: 137, endPoint x: 256, endPoint y: 135, distance: 108.6
click at [256, 135] on tr "FLATPERC BASE PRICE INCREASED BY PERCENT 2019-02-05 17:53:20 2019-05-22 15:35:00" at bounding box center [455, 136] width 735 height 14
click at [774, 138] on icon at bounding box center [776, 136] width 5 height 4
click at [708, 224] on section "Calculators Dashboard Administration Calculators ← 1 → Show: 10 5 10 25 50 Code…" at bounding box center [416, 208] width 832 height 416
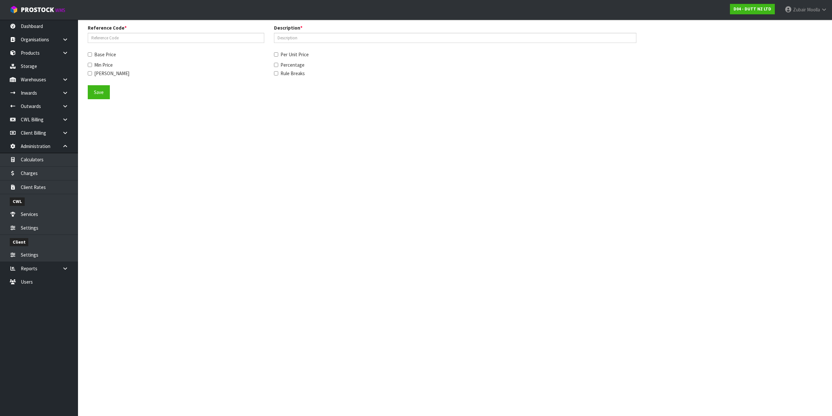
type input "FLATPERC"
type input "BASE PRICE INCREASED BY PERCENT"
checkbox input "true"
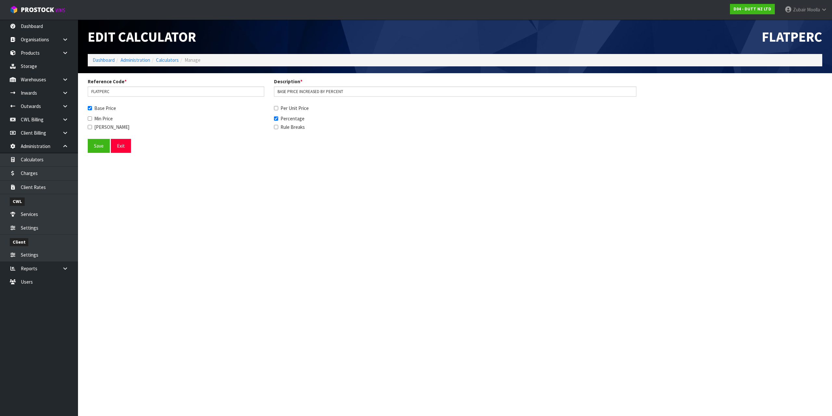
click at [708, 223] on section "Edit Calculator FLATPERC Dashboard Administration Calculators Manage Reference …" at bounding box center [416, 208] width 832 height 416
drag, startPoint x: 171, startPoint y: 56, endPoint x: 183, endPoint y: 55, distance: 12.8
click at [172, 56] on ol "Dashboard Administration Calculators Manage" at bounding box center [455, 60] width 735 height 12
click at [159, 60] on link "Calculators" at bounding box center [167, 60] width 23 height 6
drag, startPoint x: 159, startPoint y: 60, endPoint x: 322, endPoint y: 31, distance: 165.9
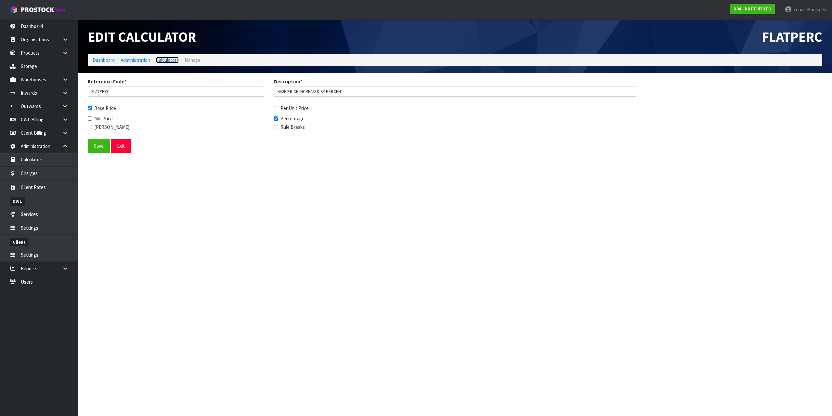
click at [167, 60] on link "Calculators" at bounding box center [167, 60] width 23 height 6
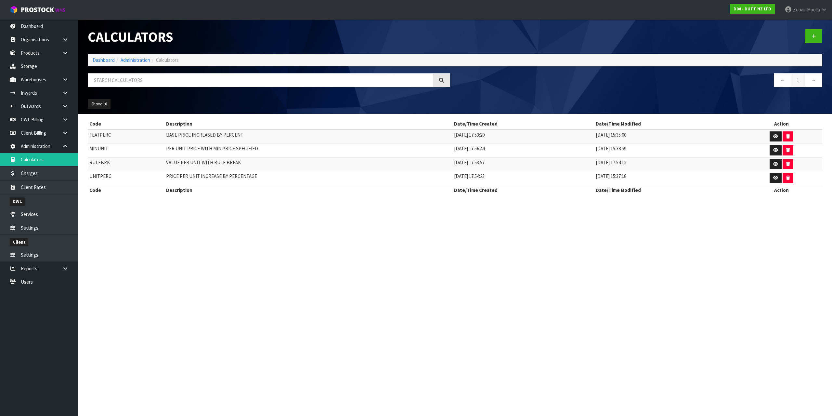
click at [325, 29] on div "Calculators" at bounding box center [269, 37] width 372 height 34
click at [50, 170] on link "Charges" at bounding box center [39, 172] width 78 height 13
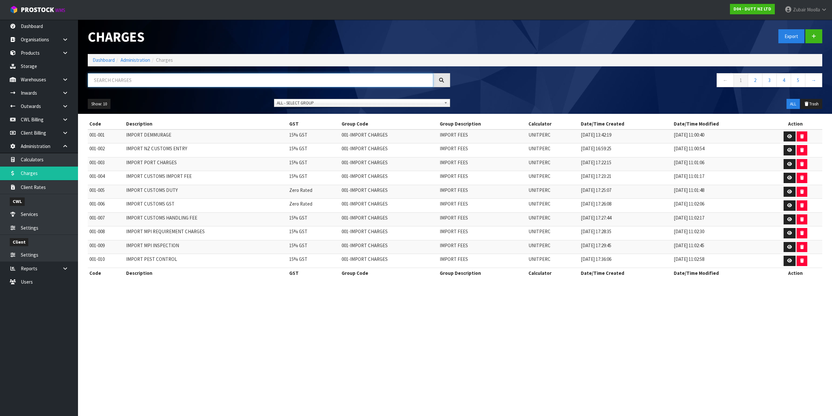
click at [126, 81] on input "text" at bounding box center [261, 80] width 346 height 14
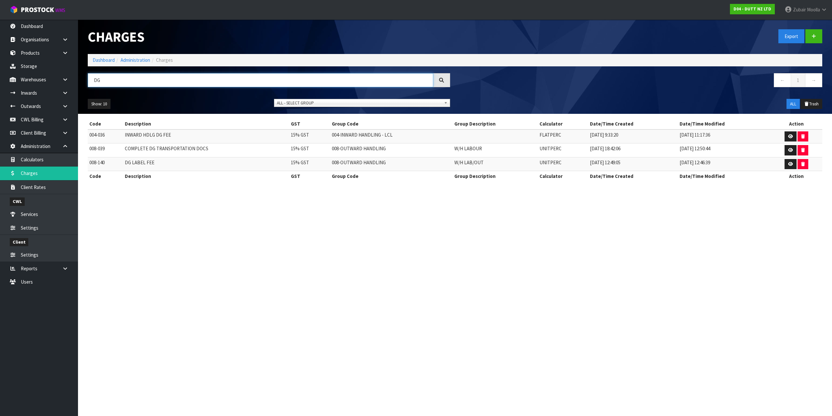
type input "DG"
drag, startPoint x: 551, startPoint y: 244, endPoint x: 647, endPoint y: 344, distance: 138.0
click at [647, 344] on section "Charges Export Dashboard Administration Charges DG ← 1 → Show: 10 5 10 25 50 AL…" at bounding box center [416, 208] width 832 height 416
drag, startPoint x: 797, startPoint y: 137, endPoint x: 724, endPoint y: 178, distance: 83.1
click at [724, 178] on table "Code Description GST Group Code Group Description Calculator Date/Time Created …" at bounding box center [455, 150] width 735 height 62
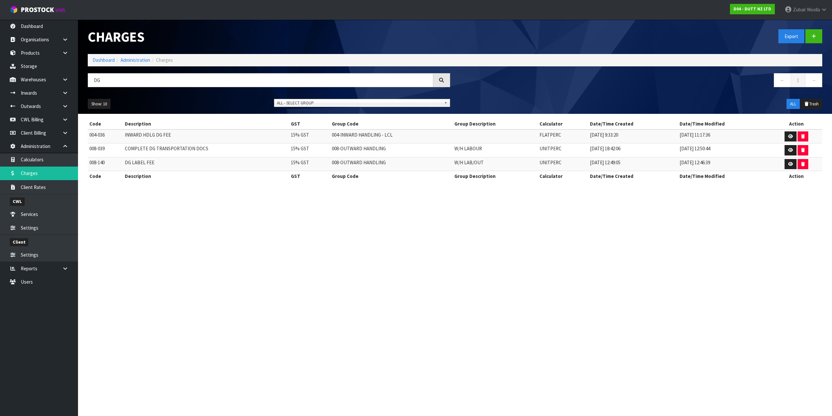
click at [724, 178] on th "Date/Time Modified" at bounding box center [724, 176] width 93 height 10
click at [789, 138] on icon at bounding box center [790, 136] width 5 height 4
drag, startPoint x: 749, startPoint y: 221, endPoint x: 745, endPoint y: 236, distance: 15.6
click at [745, 236] on section "Charges Export Dashboard Administration Charges DG ← 1 → Show: 10 5 10 25 50 AL…" at bounding box center [416, 208] width 832 height 416
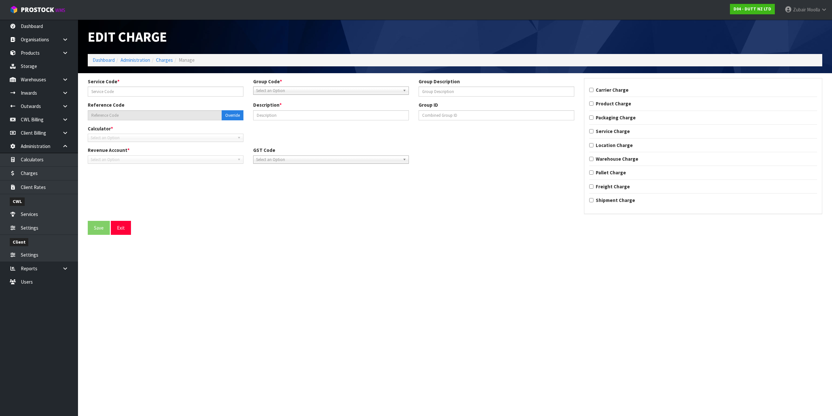
type input "036"
type input "004-036"
type input "INWARD HDLG DG FEE"
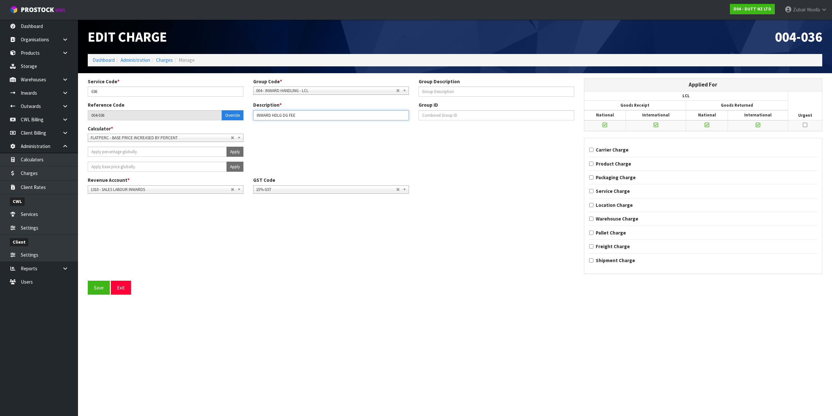
click at [287, 115] on input "INWARD HDLG DG FEE" at bounding box center [331, 115] width 156 height 10
click at [286, 115] on input "INWARD HDLG DG FEE" at bounding box center [331, 115] width 156 height 10
click at [129, 102] on div "Reference Code 004-036 Override" at bounding box center [166, 110] width 166 height 19
click at [524, 267] on div "Service Code * 036 Group Code * 001 - IMPORT CHARGES 002 - CONTRACTED FREIGHT I…" at bounding box center [455, 179] width 745 height 203
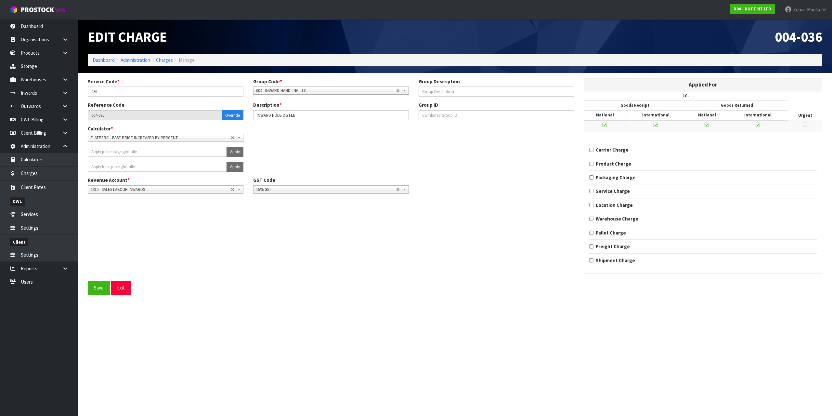
click at [523, 267] on div "Service Code * 036 Group Code * 001 - IMPORT CHARGES 002 - CONTRACTED FREIGHT I…" at bounding box center [455, 179] width 745 height 203
click at [169, 58] on link "Charges" at bounding box center [164, 60] width 17 height 6
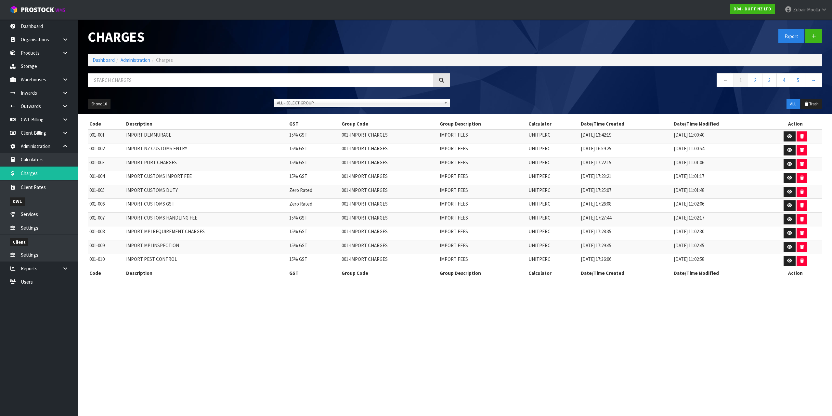
click at [434, 55] on ol "Dashboard Administration Charges" at bounding box center [455, 60] width 735 height 12
click at [126, 84] on input "text" at bounding box center [261, 80] width 346 height 14
click at [42, 173] on link "Charges" at bounding box center [39, 172] width 78 height 13
click at [145, 86] on input "text" at bounding box center [261, 80] width 346 height 14
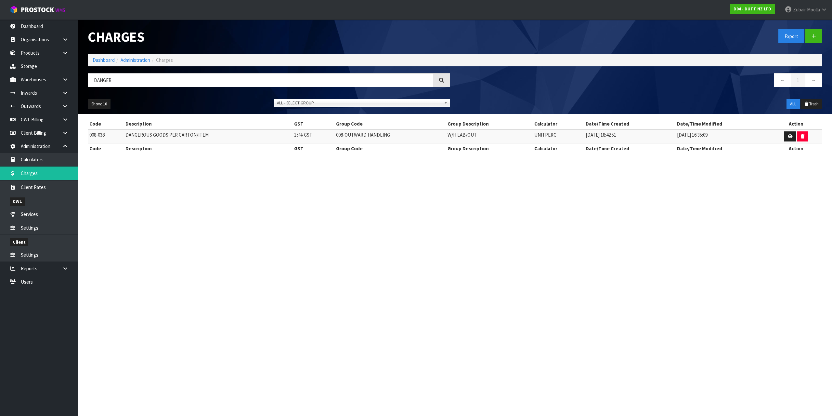
click at [538, 131] on td "UNITPERC" at bounding box center [558, 136] width 51 height 14
click at [544, 133] on td "UNITPERC" at bounding box center [558, 136] width 51 height 14
click at [545, 133] on td "UNITPERC" at bounding box center [558, 136] width 51 height 14
click at [109, 75] on input "DANGER" at bounding box center [261, 80] width 346 height 14
drag, startPoint x: 95, startPoint y: 81, endPoint x: 238, endPoint y: 89, distance: 143.9
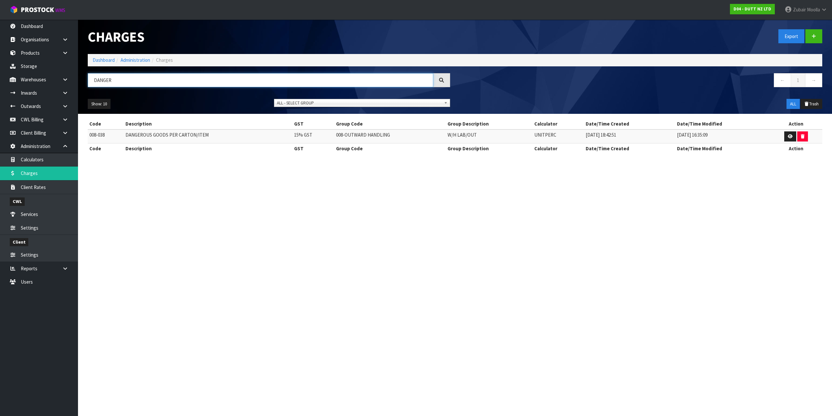
click at [237, 91] on div "DANGER" at bounding box center [269, 82] width 372 height 19
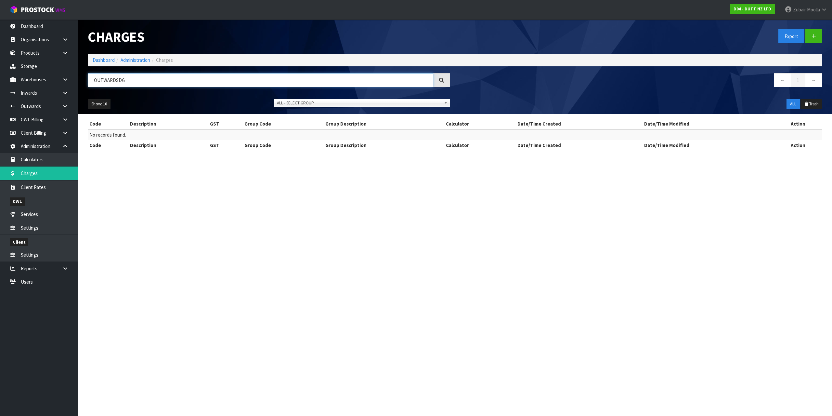
type input "OUTWARDSDG"
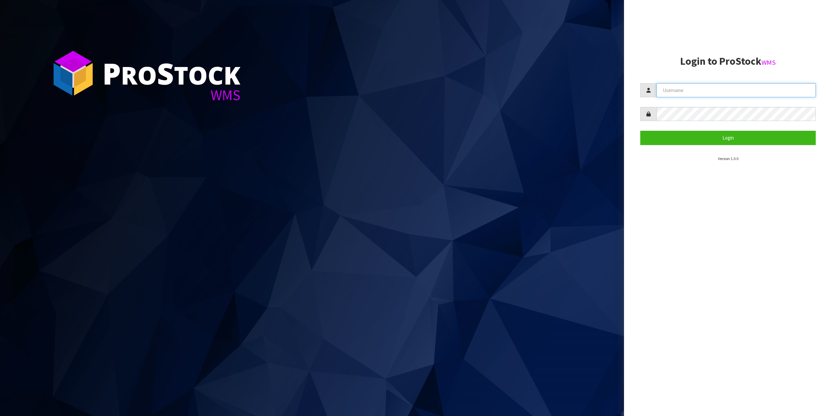
click at [756, 92] on input "text" at bounding box center [736, 90] width 159 height 14
type input "zubairmoolla"
click at [641, 131] on button "Login" at bounding box center [729, 138] width 176 height 14
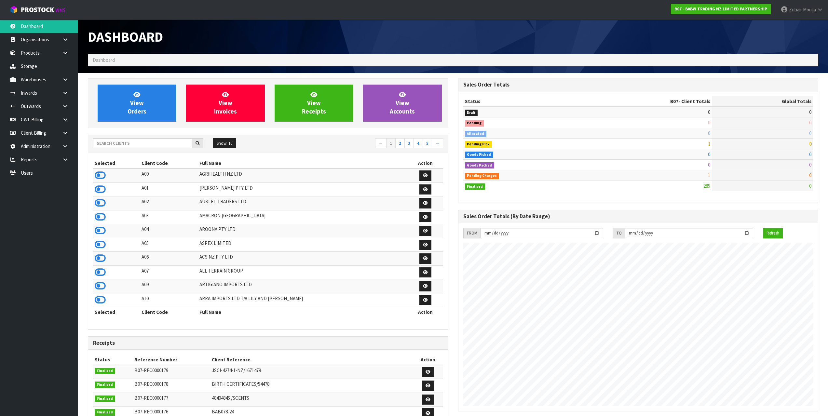
scroll to position [398, 370]
click at [159, 143] on input "text" at bounding box center [142, 143] width 99 height 10
click at [73, 144] on link at bounding box center [67, 145] width 21 height 13
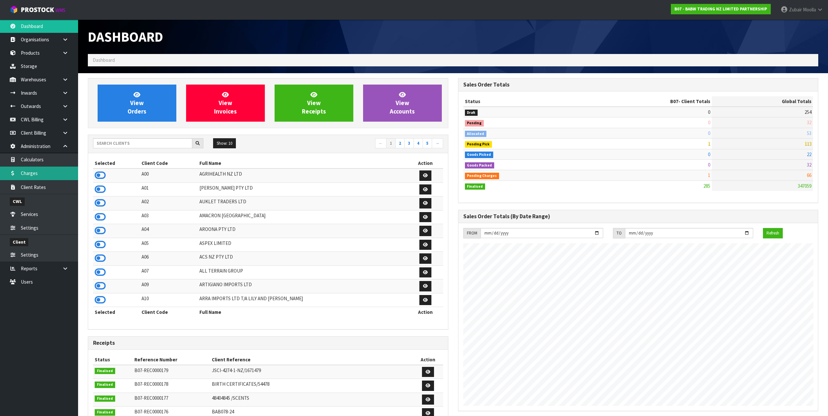
click at [52, 174] on link "Charges" at bounding box center [39, 172] width 78 height 13
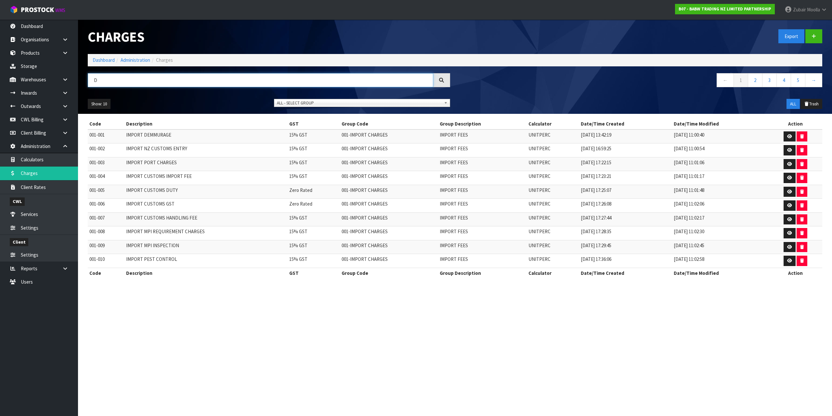
click at [136, 80] on input "d" at bounding box center [261, 80] width 346 height 14
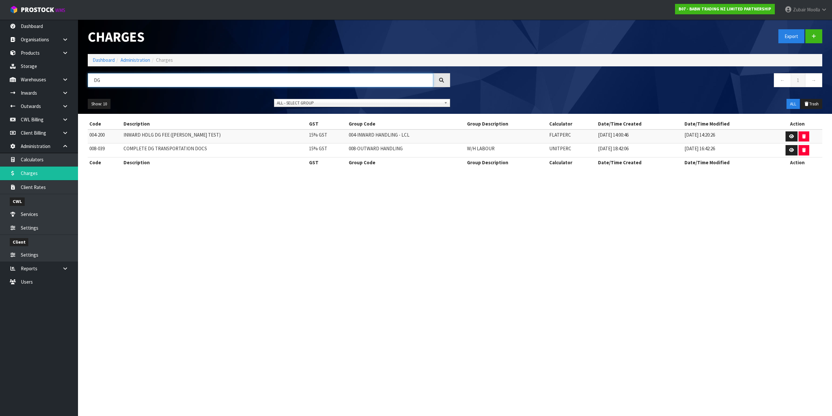
type input "DG"
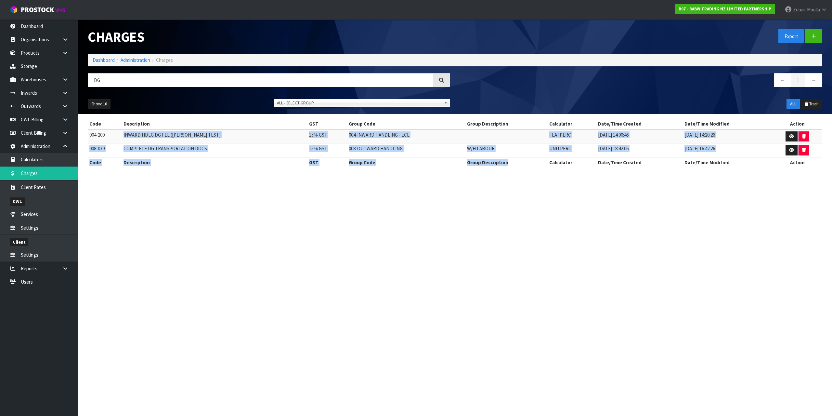
drag, startPoint x: 213, startPoint y: 145, endPoint x: 536, endPoint y: 162, distance: 322.7
click at [536, 162] on table "Code Description GST Group Code Group Description Calculator Date/Time Created …" at bounding box center [455, 143] width 735 height 49
click at [536, 162] on th "Group Description" at bounding box center [507, 162] width 82 height 10
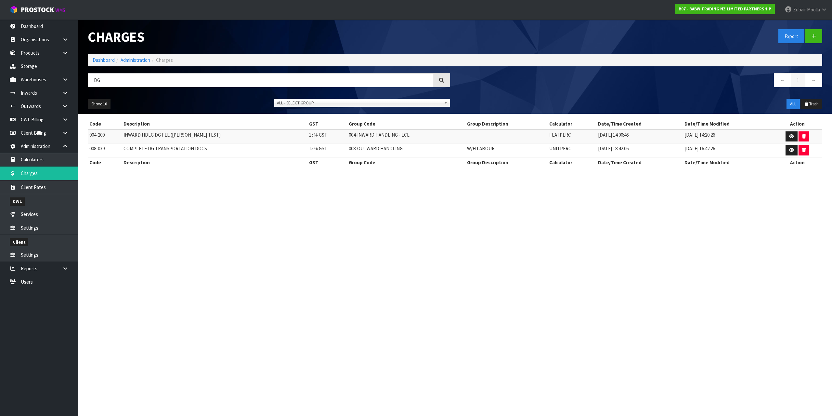
click at [536, 162] on th "Group Description" at bounding box center [507, 162] width 82 height 10
click at [789, 136] on icon at bounding box center [791, 136] width 5 height 4
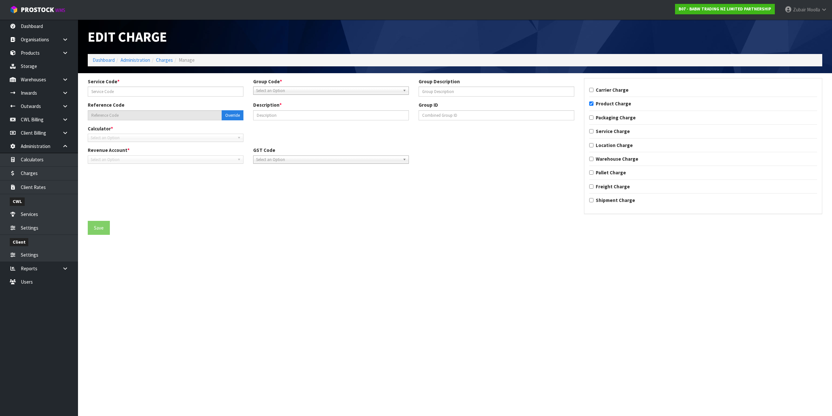
type input "200"
type input "004-200"
type input "INWARD HDLG DG FEE ([PERSON_NAME] TEST)"
checkbox input "true"
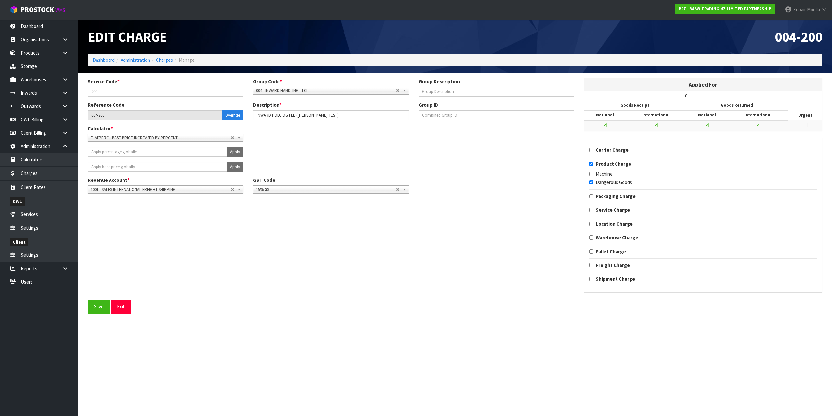
click at [541, 335] on section "Edit Charge 004-200 Dashboard Administration Charges Manage Service Code * 200 …" at bounding box center [416, 208] width 832 height 416
click at [458, 279] on div "Service Code * 200 Group Code * 001 - IMPORT CHARGES 002 - CONTRACTED FREIGHT I…" at bounding box center [455, 188] width 745 height 221
click at [459, 317] on section "Service Code * 200 Group Code * 001 - IMPORT CHARGES 002 - CONTRACTED FREIGHT I…" at bounding box center [455, 195] width 754 height 245
click at [450, 323] on section "Edit Charge 004-200 Dashboard Administration Charges Manage Service Code * 200 …" at bounding box center [416, 208] width 832 height 416
click at [169, 63] on li "Charges" at bounding box center [161, 60] width 23 height 7
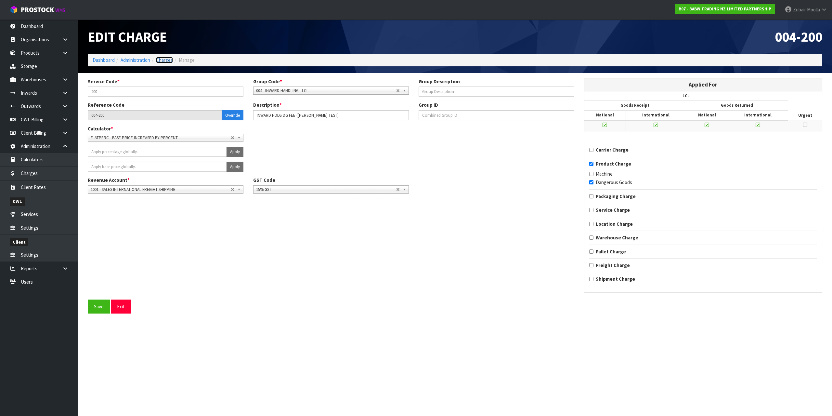
click at [169, 62] on link "Charges" at bounding box center [164, 60] width 17 height 6
click at [222, 41] on h1 "Edit Charge" at bounding box center [269, 36] width 363 height 15
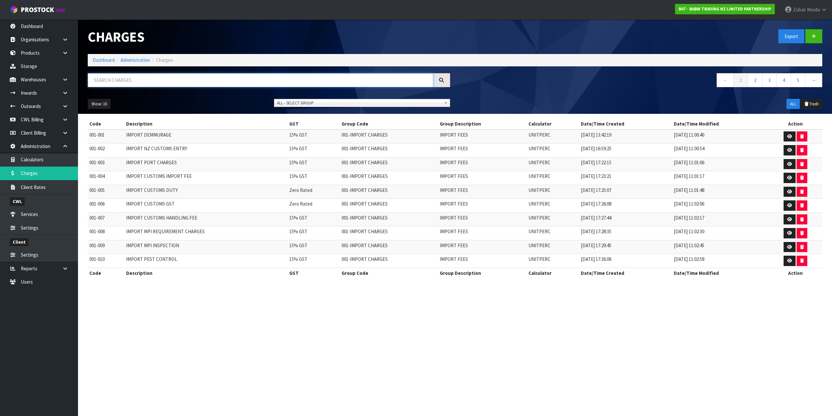
click at [142, 85] on input "text" at bounding box center [261, 80] width 346 height 14
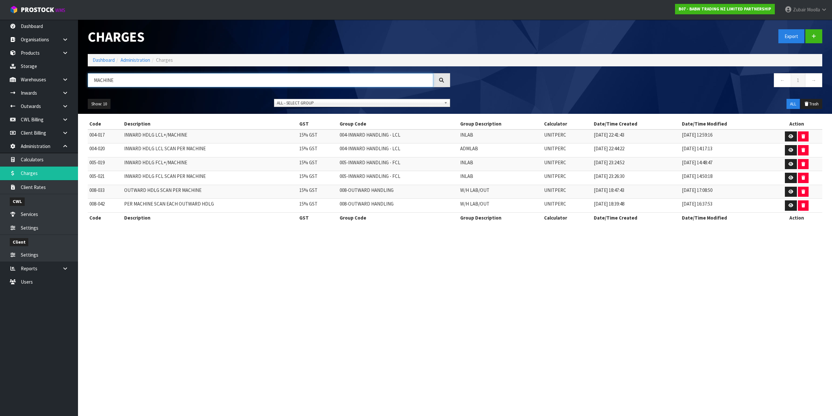
type input "MACHINE"
click at [549, 313] on section "Charges Export Dashboard Administration Charges MACHINE ← 1 → Show: 10 5 10 25 …" at bounding box center [416, 208] width 832 height 416
click at [548, 313] on section "Charges Export Dashboard Administration Charges MACHINE ← 1 → Show: 10 5 10 25 …" at bounding box center [416, 208] width 832 height 416
drag, startPoint x: 548, startPoint y: 313, endPoint x: 314, endPoint y: 292, distance: 235.0
click at [314, 292] on section "Charges Export Dashboard Administration Charges MACHINE ← 1 → Show: 10 5 10 25 …" at bounding box center [416, 208] width 832 height 416
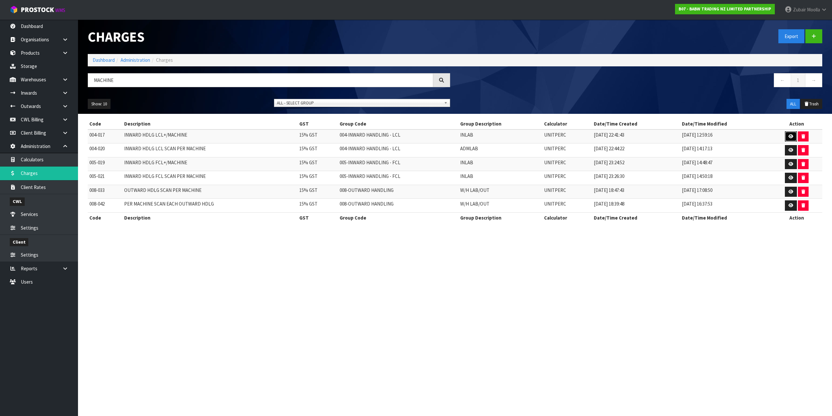
click at [790, 134] on icon at bounding box center [791, 136] width 5 height 4
click at [685, 311] on section "Charges Export Dashboard Administration Charges MACHINE ← 1 → Show: 10 5 10 25 …" at bounding box center [416, 208] width 832 height 416
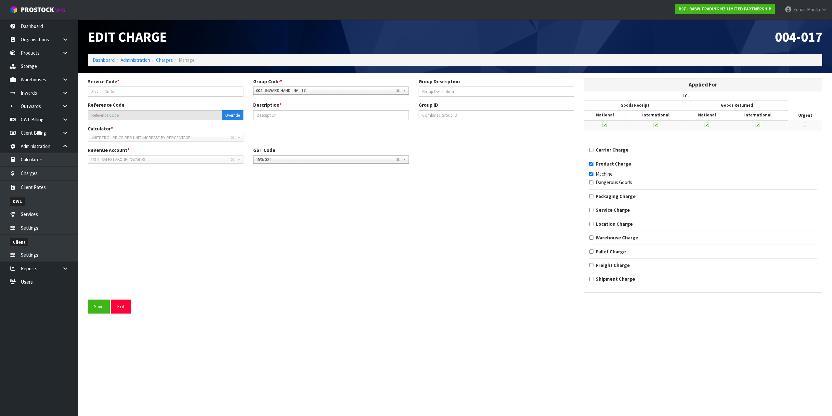
type input "017"
type input "INLAB"
type input "004-017"
type input "INWARD HDLG LCL+/MACHINE"
checkbox input "true"
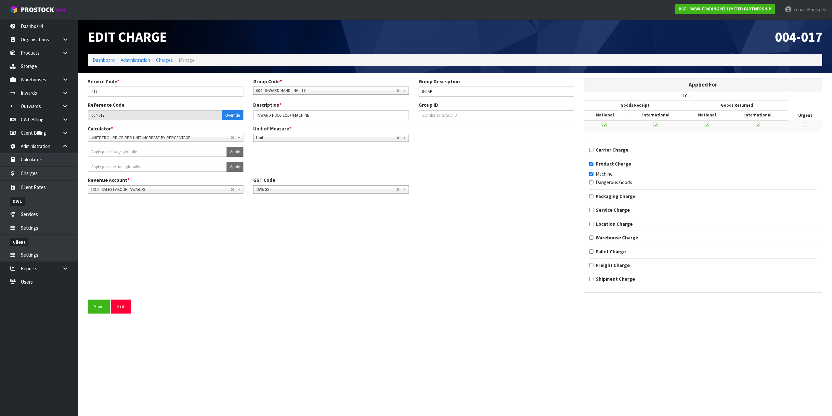
click at [686, 310] on section "Edit Charge 004-017 Dashboard Administration Charges Manage Service Code * 017 …" at bounding box center [416, 208] width 832 height 416
click at [219, 321] on section "Edit Charge 004-017 Dashboard Administration Charges Manage Service Code * 017 …" at bounding box center [416, 208] width 832 height 416
click at [38, 25] on link "Dashboard" at bounding box center [39, 26] width 78 height 13
click at [304, 42] on h1 "Edit Charge" at bounding box center [269, 36] width 363 height 15
click at [60, 12] on small "WMS" at bounding box center [60, 10] width 10 height 6
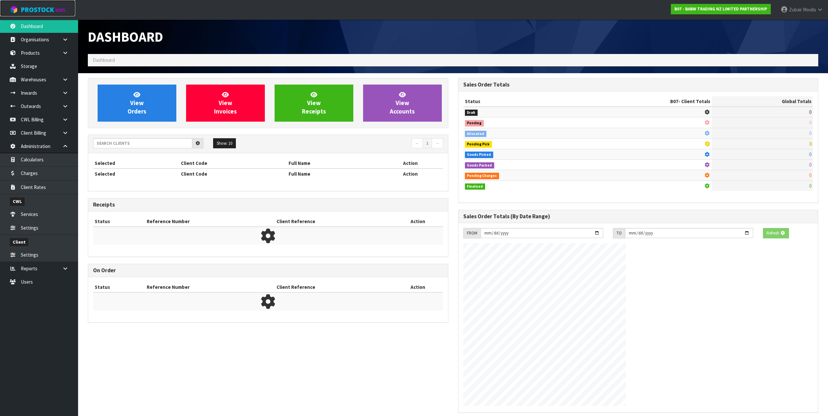
click at [60, 12] on small "WMS" at bounding box center [60, 10] width 10 height 6
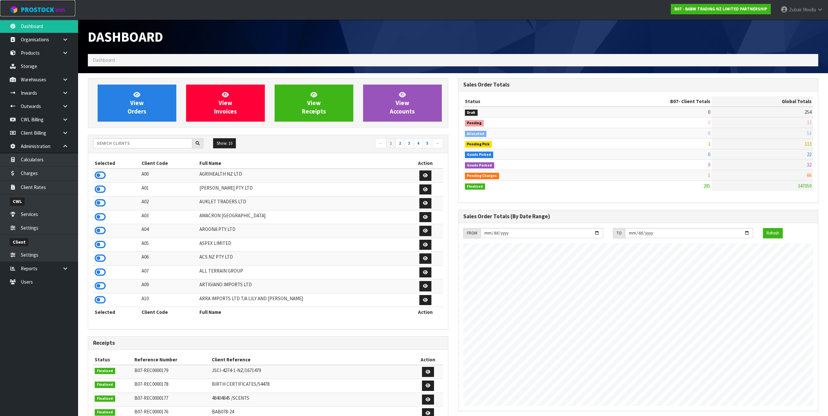
scroll to position [398, 370]
click at [102, 179] on icon at bounding box center [100, 175] width 11 height 10
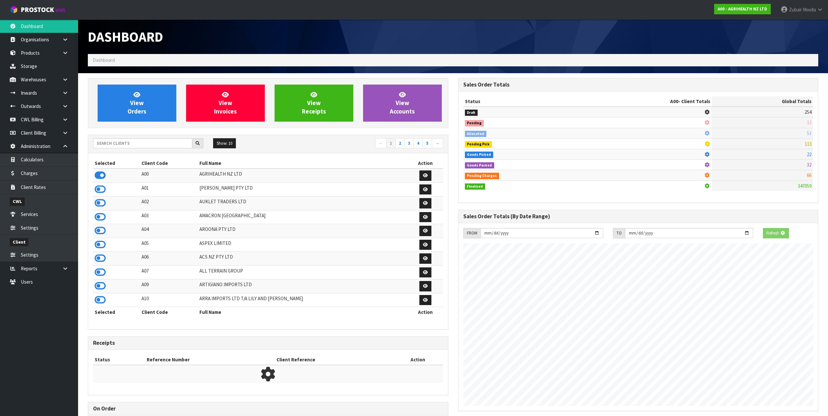
scroll to position [324748, 324783]
click at [126, 174] on td at bounding box center [116, 175] width 47 height 14
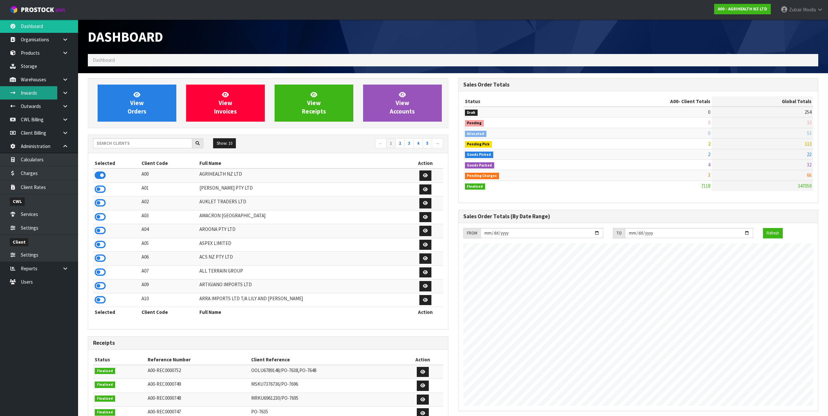
scroll to position [324755, 324783]
click at [44, 106] on link "Outwards" at bounding box center [39, 105] width 78 height 13
click at [332, 54] on ol "Dashboard" at bounding box center [453, 60] width 730 height 12
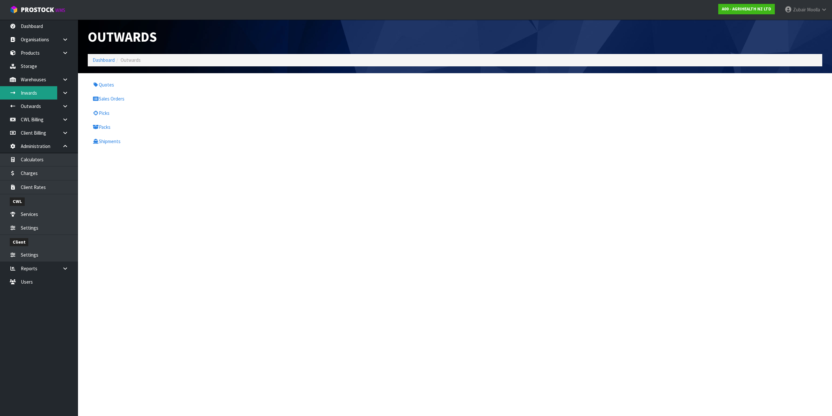
click at [32, 92] on link "Inwards" at bounding box center [39, 92] width 78 height 13
click at [300, 68] on div "Inwards Dashboard Inwards" at bounding box center [455, 47] width 745 height 54
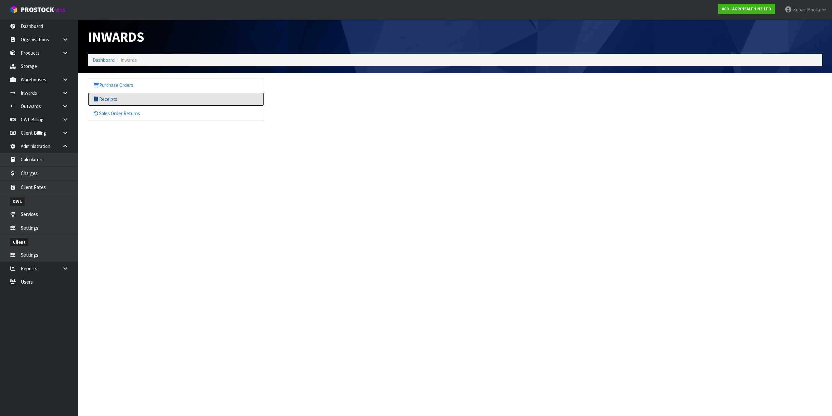
drag, startPoint x: 145, startPoint y: 99, endPoint x: 150, endPoint y: 99, distance: 5.6
click at [145, 99] on link "Receipts" at bounding box center [176, 98] width 176 height 13
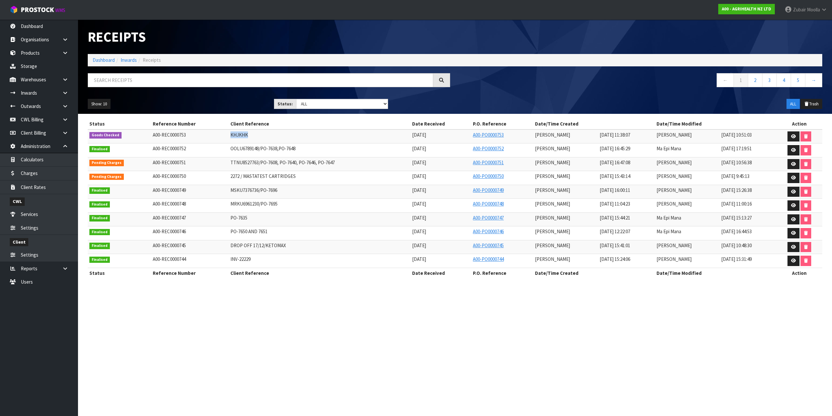
drag, startPoint x: 215, startPoint y: 133, endPoint x: 418, endPoint y: 149, distance: 203.8
click at [406, 150] on tbody "Goods Checked A00-REC0000753 [GEOGRAPHIC_DATA] [DATE] A00-PO0000753 [PERSON_NAM…" at bounding box center [455, 198] width 735 height 139
click at [417, 148] on span "[DATE]" at bounding box center [419, 148] width 14 height 6
click at [791, 178] on link at bounding box center [794, 178] width 12 height 10
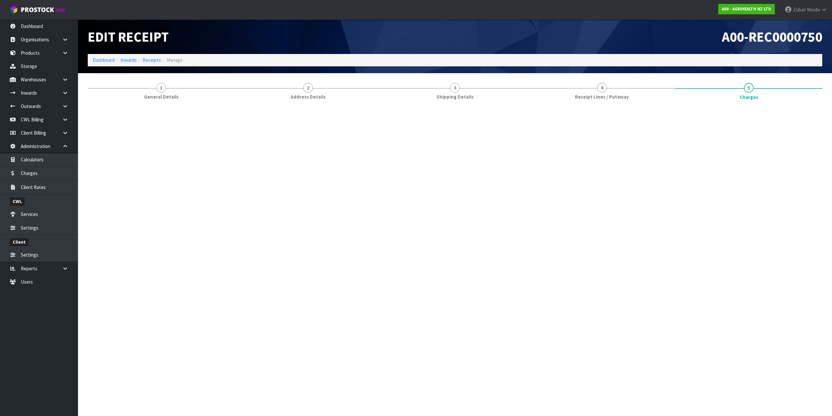
click at [776, 94] on link "5 [GEOGRAPHIC_DATA]" at bounding box center [749, 91] width 147 height 26
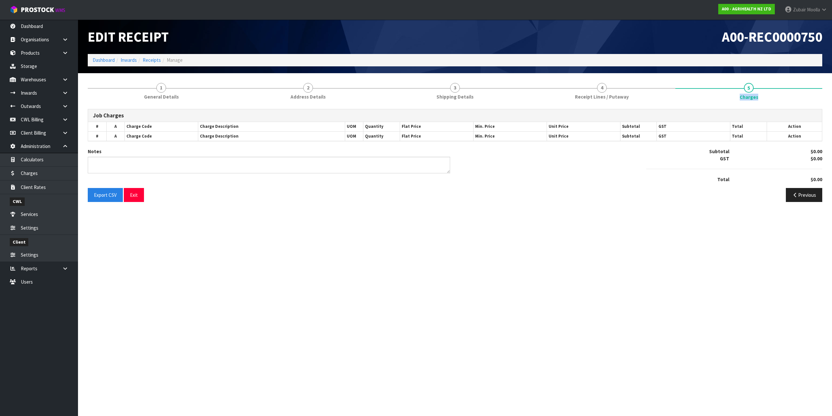
click at [776, 94] on link "5 [GEOGRAPHIC_DATA]" at bounding box center [749, 91] width 147 height 26
click at [674, 277] on section "Edit Receipt A00-REC0000750 Dashboard Inwards Receipts Manage 1 General Details…" at bounding box center [416, 208] width 832 height 416
click at [677, 274] on section "Edit Receipt A00-REC0000750 Dashboard Inwards Receipts Manage 1 General Details…" at bounding box center [416, 208] width 832 height 416
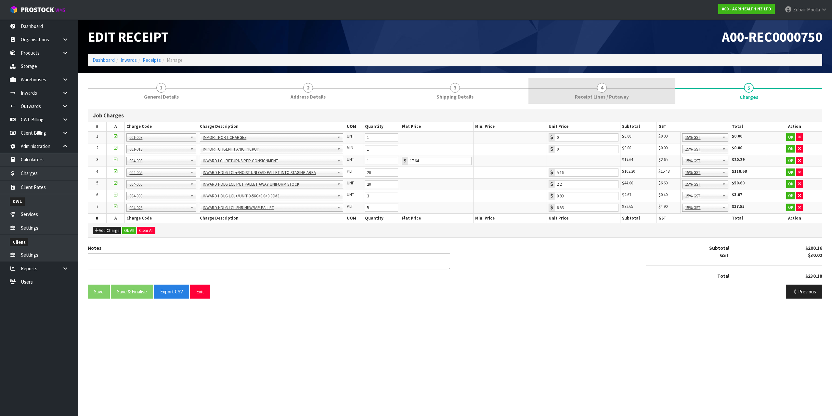
click at [605, 99] on span "Receipt Lines / Putaway" at bounding box center [602, 96] width 54 height 7
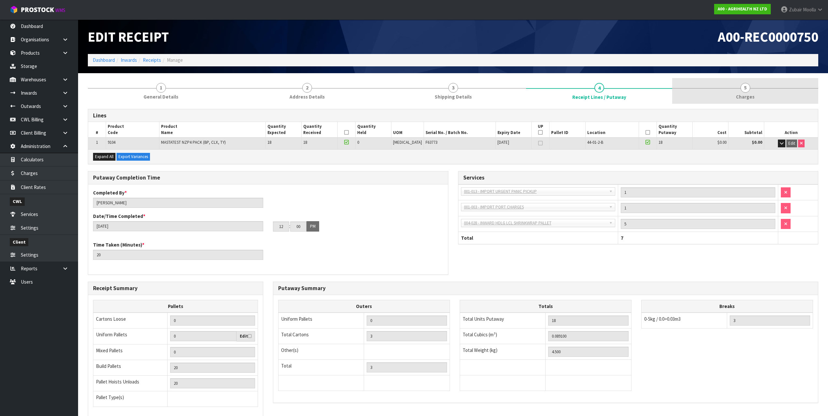
drag, startPoint x: 669, startPoint y: 86, endPoint x: 735, endPoint y: 87, distance: 66.0
click at [671, 87] on link "4 Receipt Lines / Putaway" at bounding box center [599, 91] width 146 height 26
click at [735, 87] on link "5 [GEOGRAPHIC_DATA]" at bounding box center [745, 91] width 146 height 26
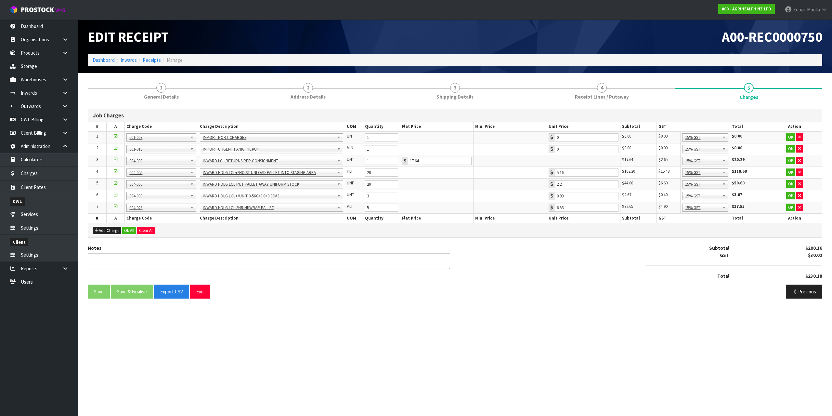
click at [722, 64] on ol "Dashboard Inwards Receipts Manage" at bounding box center [455, 60] width 735 height 12
drag, startPoint x: 721, startPoint y: 64, endPoint x: 557, endPoint y: 72, distance: 164.1
click at [557, 72] on div "Edit Receipt A00-REC0000750 Dashboard Inwards Receipts Manage" at bounding box center [455, 47] width 745 height 54
click at [157, 63] on link "Receipts" at bounding box center [152, 60] width 18 height 6
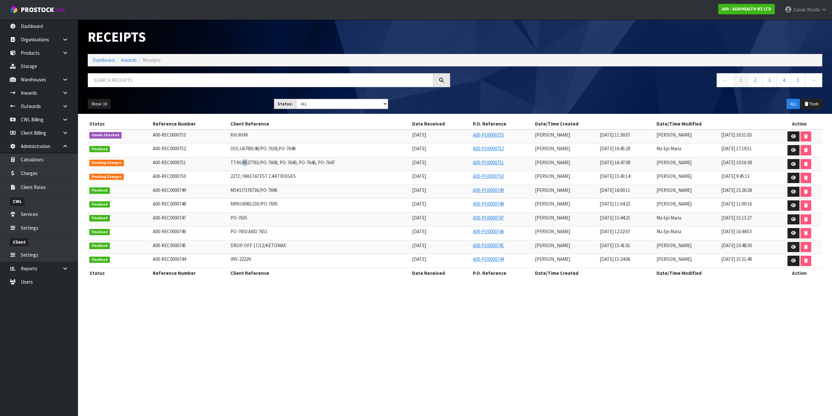
drag, startPoint x: 262, startPoint y: 166, endPoint x: 412, endPoint y: 165, distance: 149.6
click at [331, 167] on td "TTNU8527763/PO-7608, PO-7640, PO-7646, PO-7647" at bounding box center [319, 164] width 181 height 14
click at [793, 163] on icon at bounding box center [793, 164] width 5 height 4
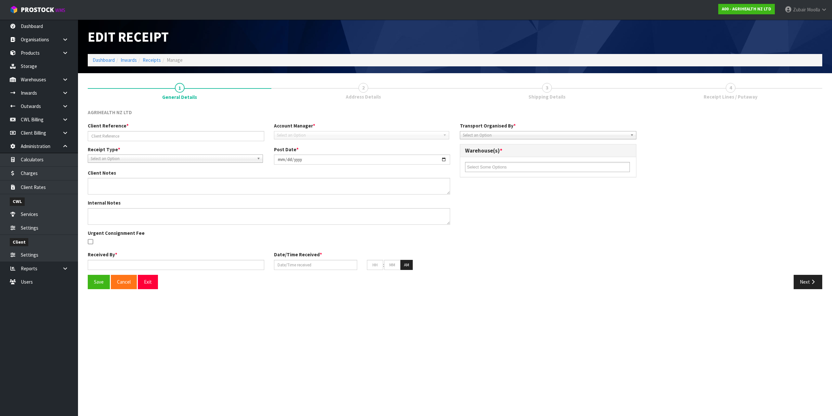
type input "TTNU8527763/PO-7608, PO-7640, PO-7646, PO-7647"
type input "[DATE]"
type input "[PERSON_NAME]"
type input "[DATE]"
type input "04"
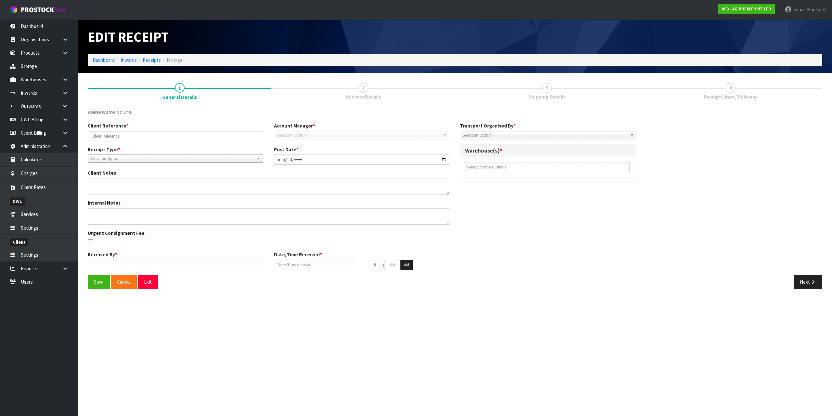
type input "47"
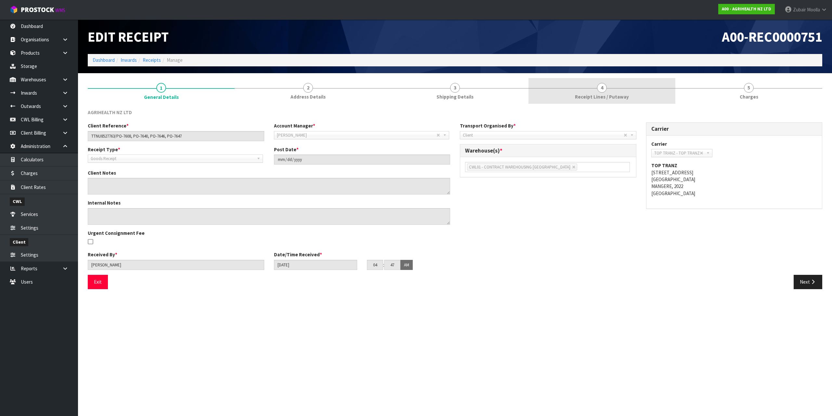
click at [648, 86] on link "4 Receipt Lines / Putaway" at bounding box center [602, 91] width 147 height 26
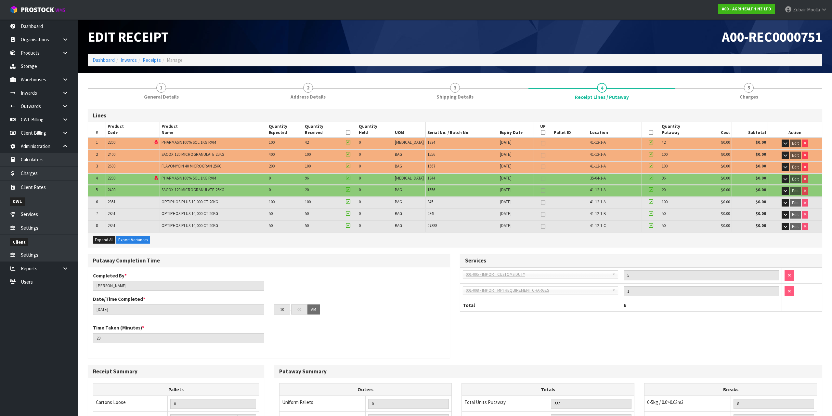
click at [793, 55] on ol "Dashboard Inwards Receipts Manage" at bounding box center [455, 60] width 735 height 12
click at [775, 84] on link "5 [GEOGRAPHIC_DATA]" at bounding box center [745, 91] width 146 height 26
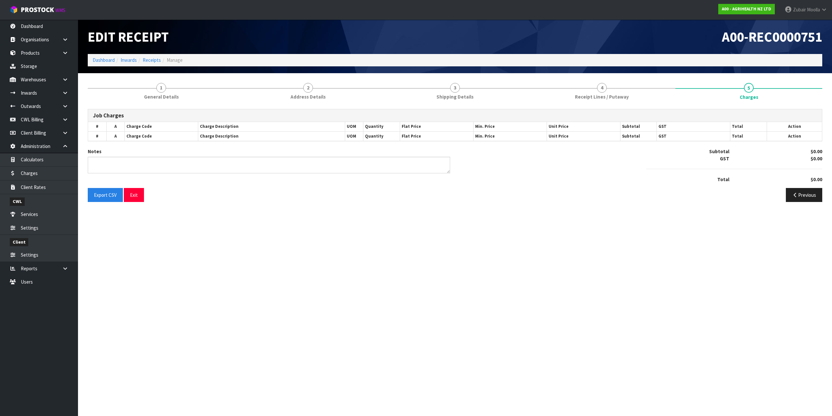
click at [774, 61] on ol "Dashboard Inwards Receipts Manage" at bounding box center [455, 60] width 735 height 12
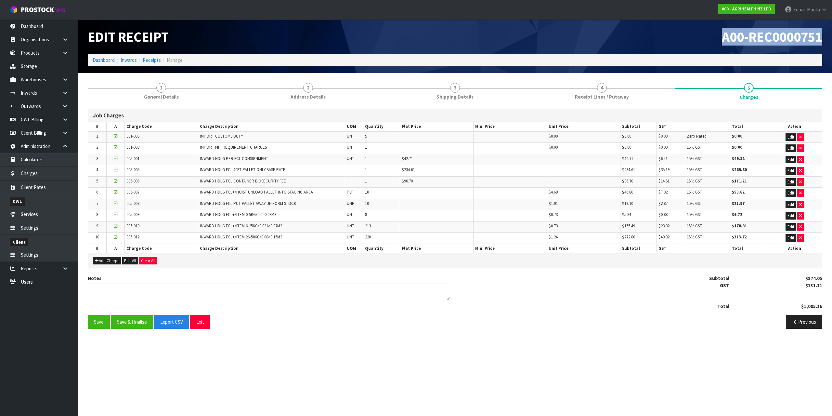
drag, startPoint x: 718, startPoint y: 52, endPoint x: 832, endPoint y: 45, distance: 114.0
click at [832, 45] on header "Edit Receipt A00-REC0000751 Dashboard Inwards Receipts Manage" at bounding box center [455, 47] width 754 height 54
click at [157, 67] on div "Edit Receipt A00-REC0000751 Dashboard Inwards Receipts Manage" at bounding box center [455, 47] width 745 height 54
click at [157, 58] on link "Receipts" at bounding box center [152, 60] width 18 height 6
click at [395, 43] on div "Edit Receipt" at bounding box center [269, 37] width 372 height 34
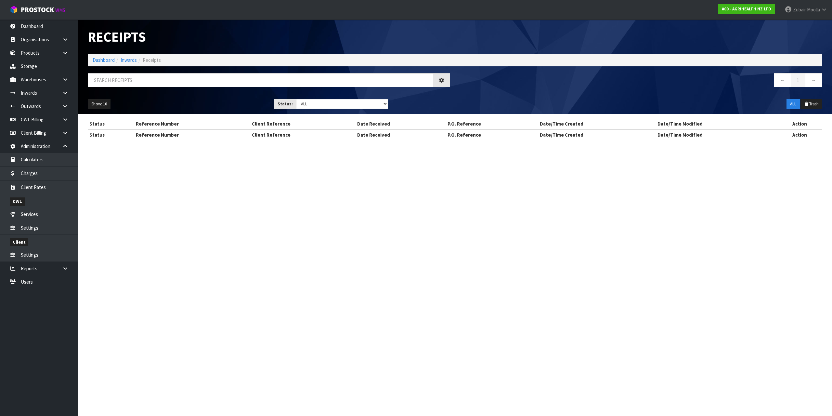
drag, startPoint x: 401, startPoint y: 42, endPoint x: 404, endPoint y: 36, distance: 6.4
click at [405, 38] on h1 "Receipts" at bounding box center [269, 36] width 363 height 15
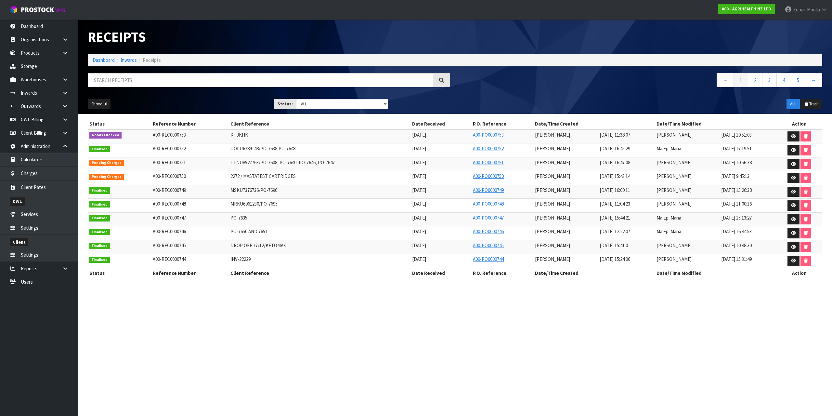
drag, startPoint x: 366, startPoint y: 36, endPoint x: 265, endPoint y: 232, distance: 221.2
click at [265, 232] on div "Receipts Import Receipts Drop file here to import csv template Dashboard Inward…" at bounding box center [416, 145] width 832 height 290
click at [265, 230] on td "PO-7650 AND 7651" at bounding box center [319, 233] width 181 height 14
click at [67, 23] on link "Dashboard" at bounding box center [39, 26] width 78 height 13
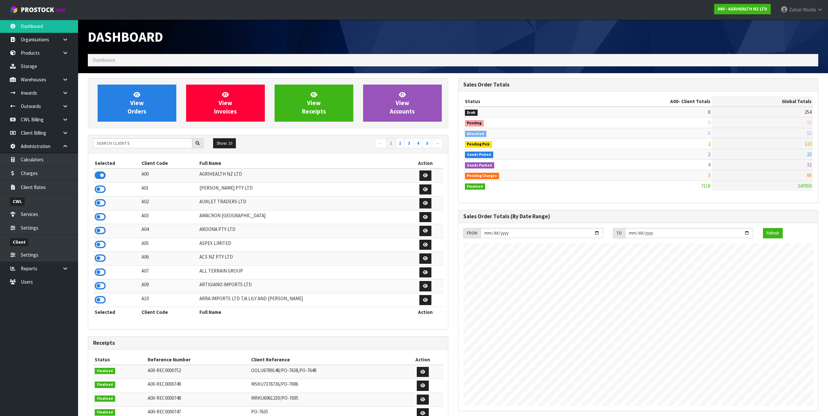
scroll to position [398, 370]
